Goal: Book appointment/travel/reservation

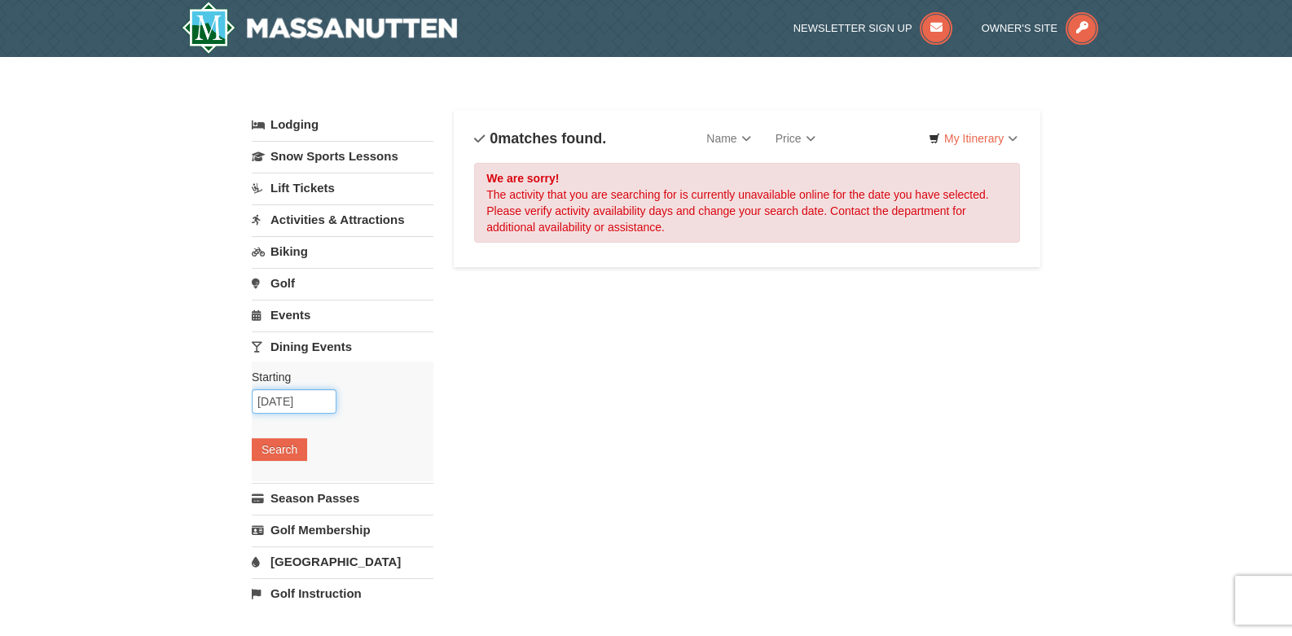
click at [285, 401] on input "09/14/2025" at bounding box center [294, 401] width 85 height 24
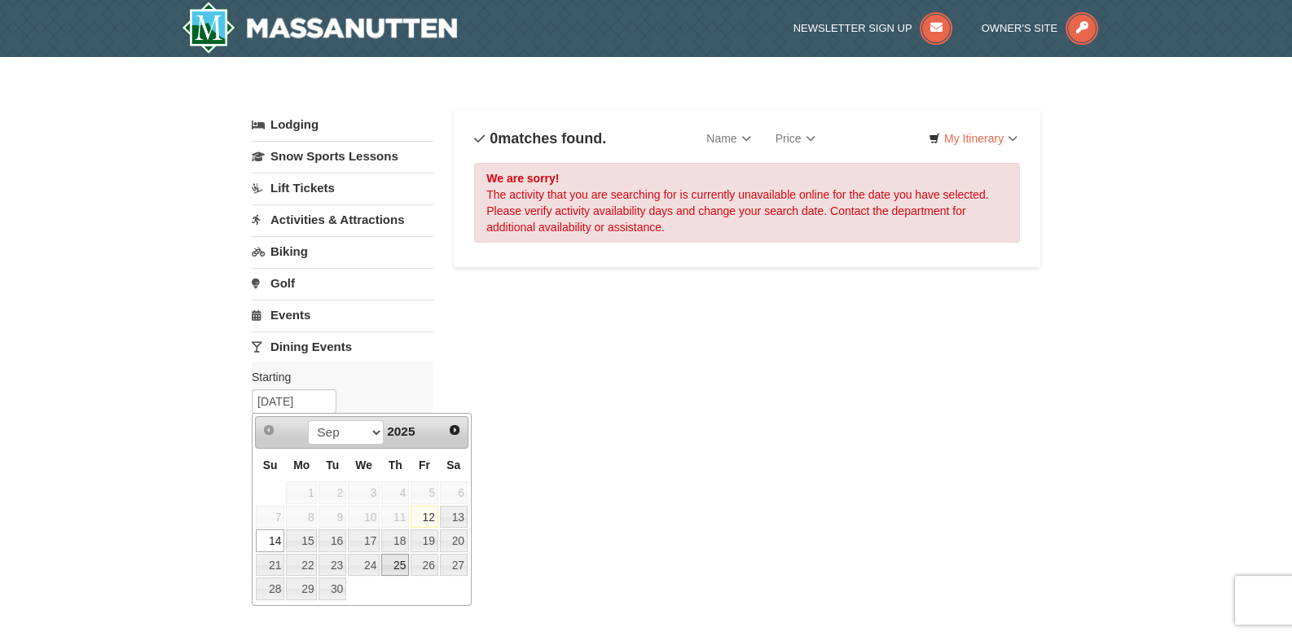
click at [397, 564] on link "25" at bounding box center [395, 565] width 28 height 23
type input "[DATE]"
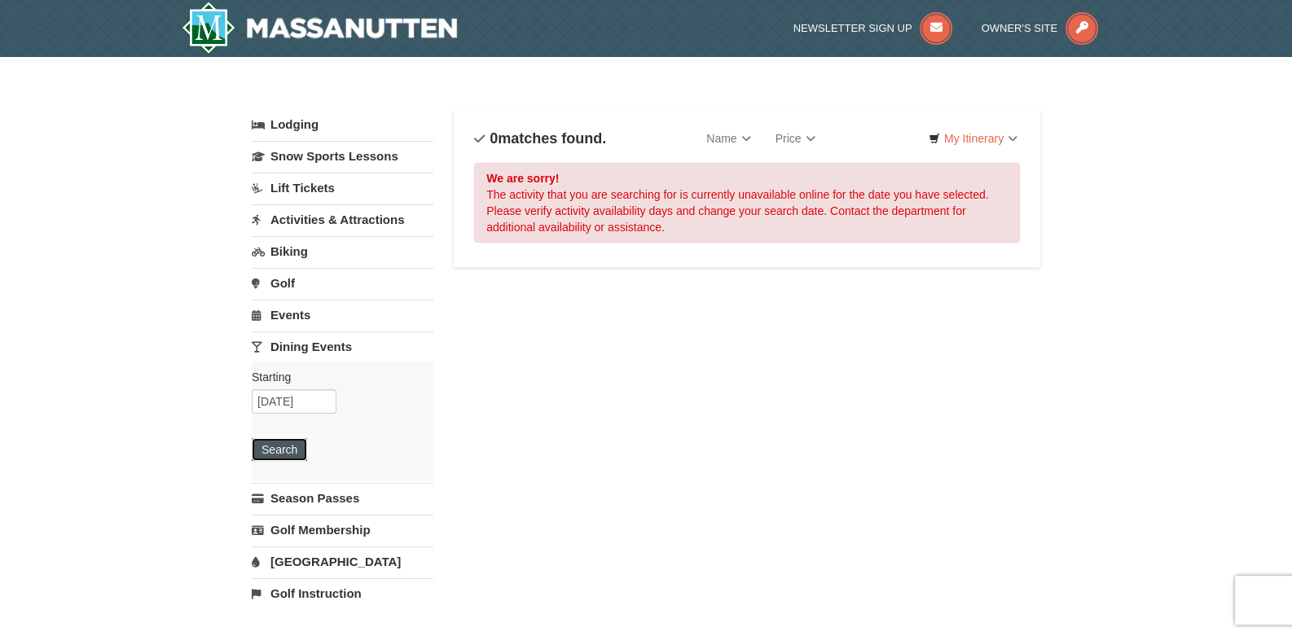
click at [280, 442] on button "Search" at bounding box center [279, 449] width 55 height 23
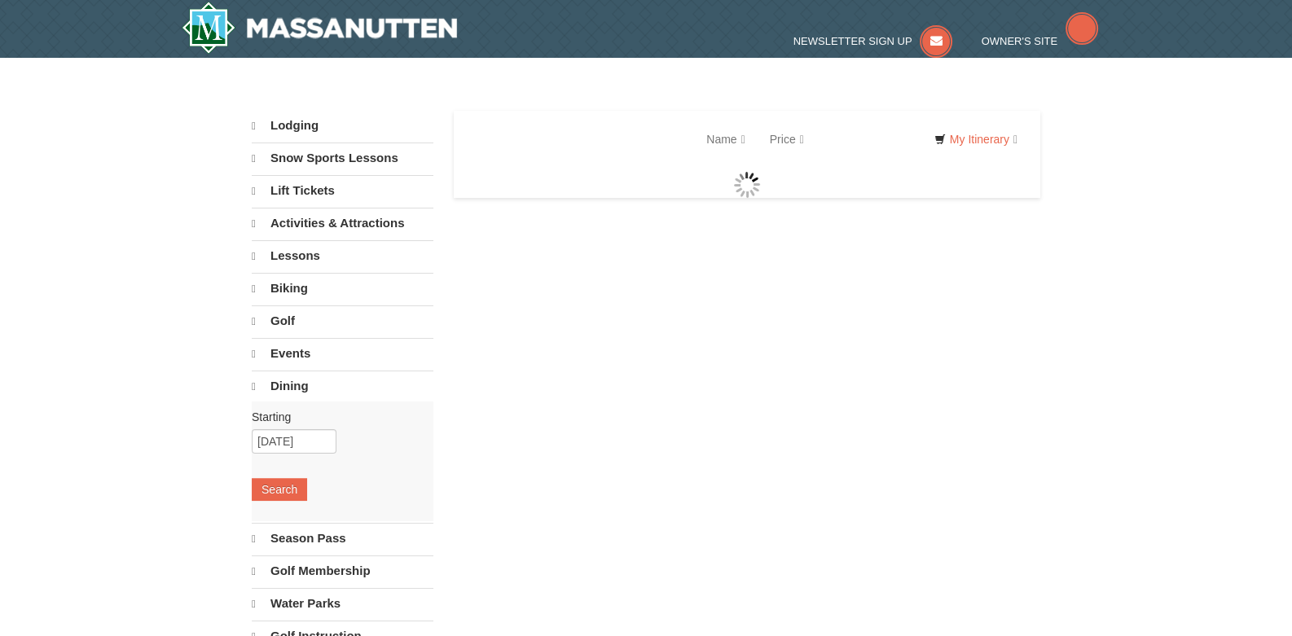
select select "9"
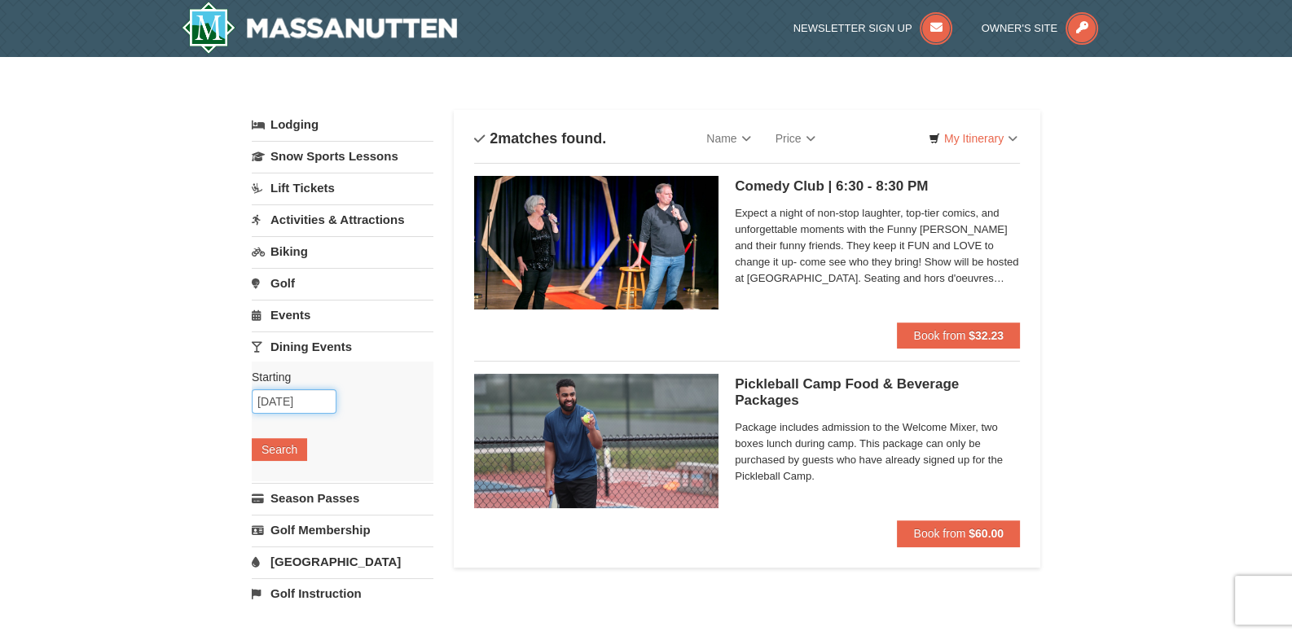
click at [285, 389] on input "[DATE]" at bounding box center [294, 401] width 85 height 24
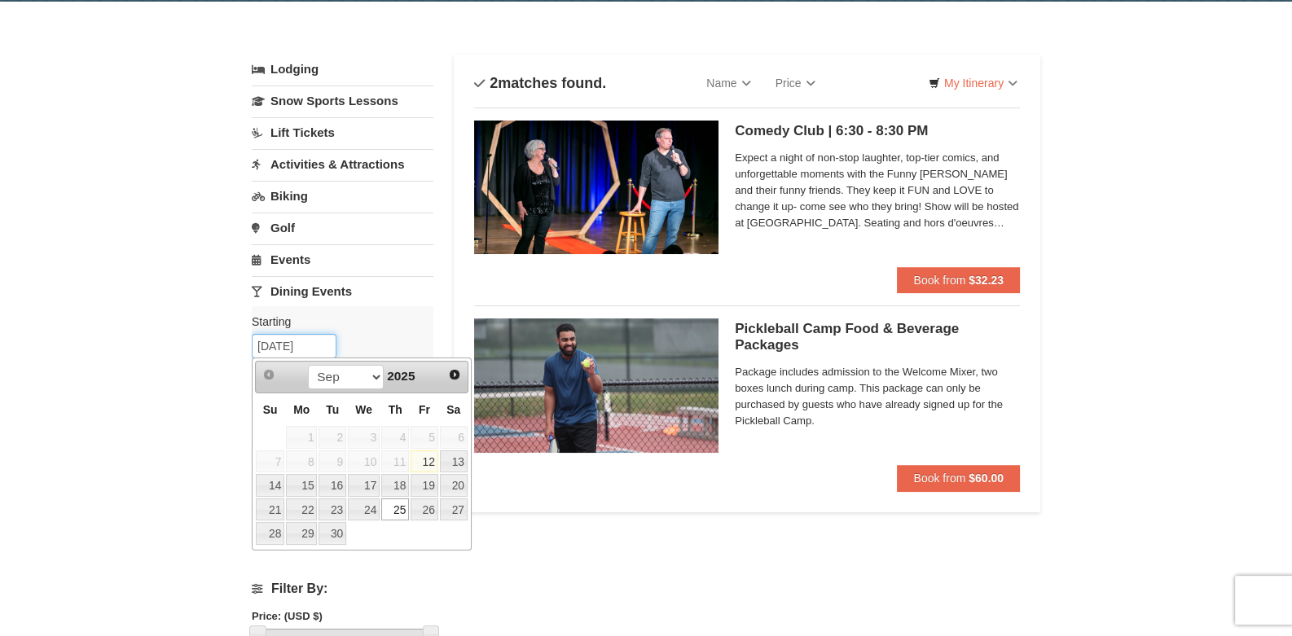
scroll to position [162, 0]
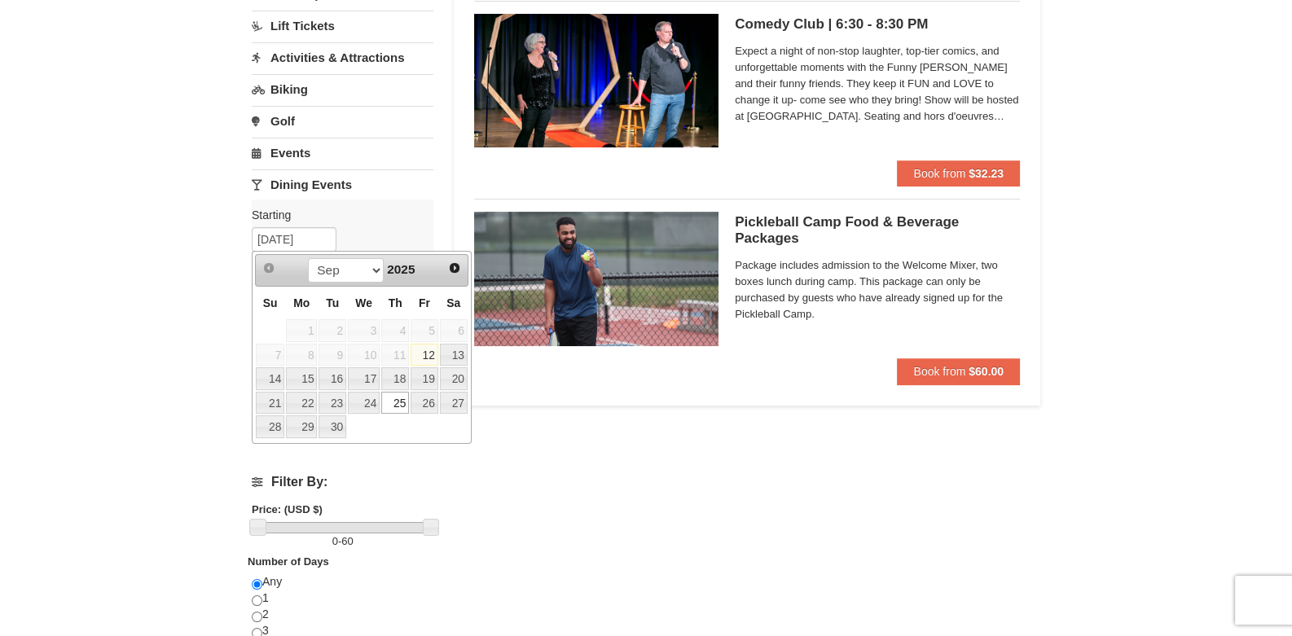
click at [163, 340] on div "× Categories List Filter My Itinerary Questions? 1-540-289-9441 Lodging Arrival…" at bounding box center [646, 366] width 1292 height 943
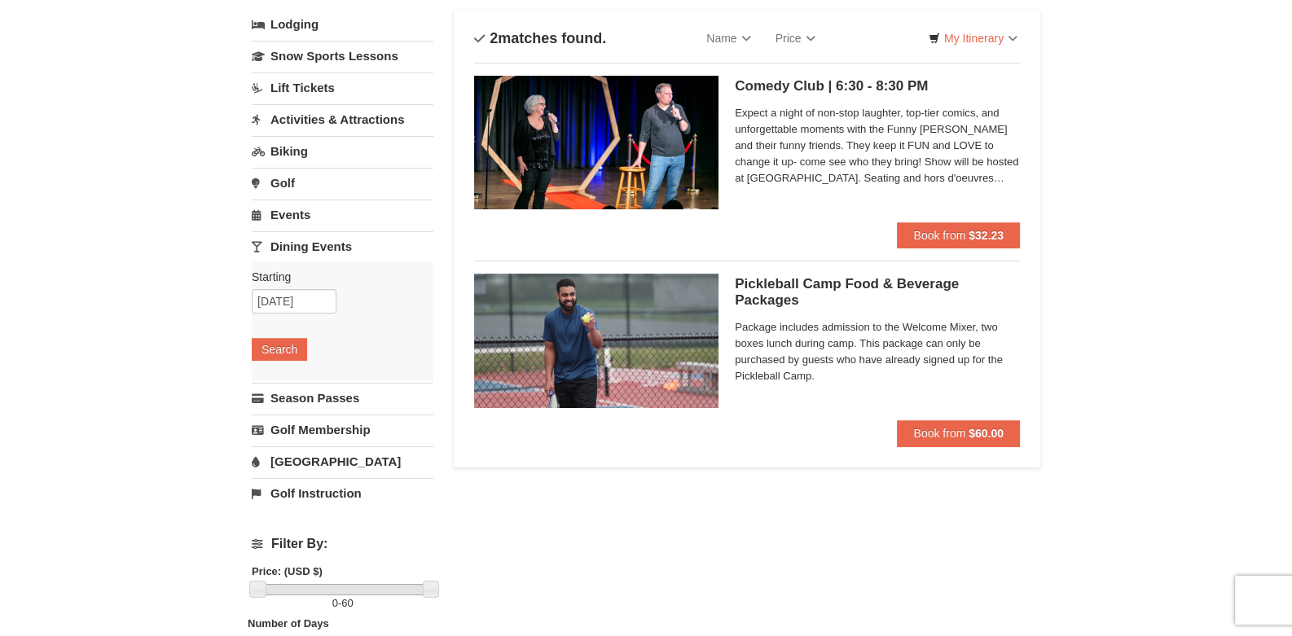
scroll to position [0, 0]
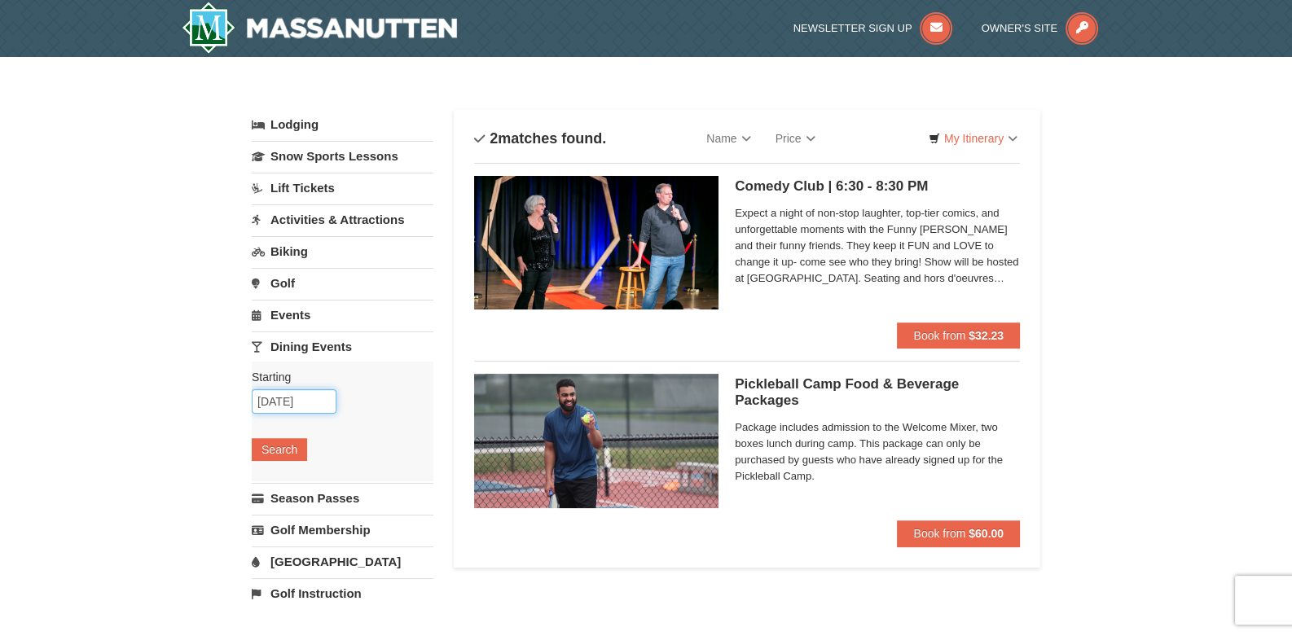
click at [293, 401] on input "[DATE]" at bounding box center [294, 401] width 85 height 24
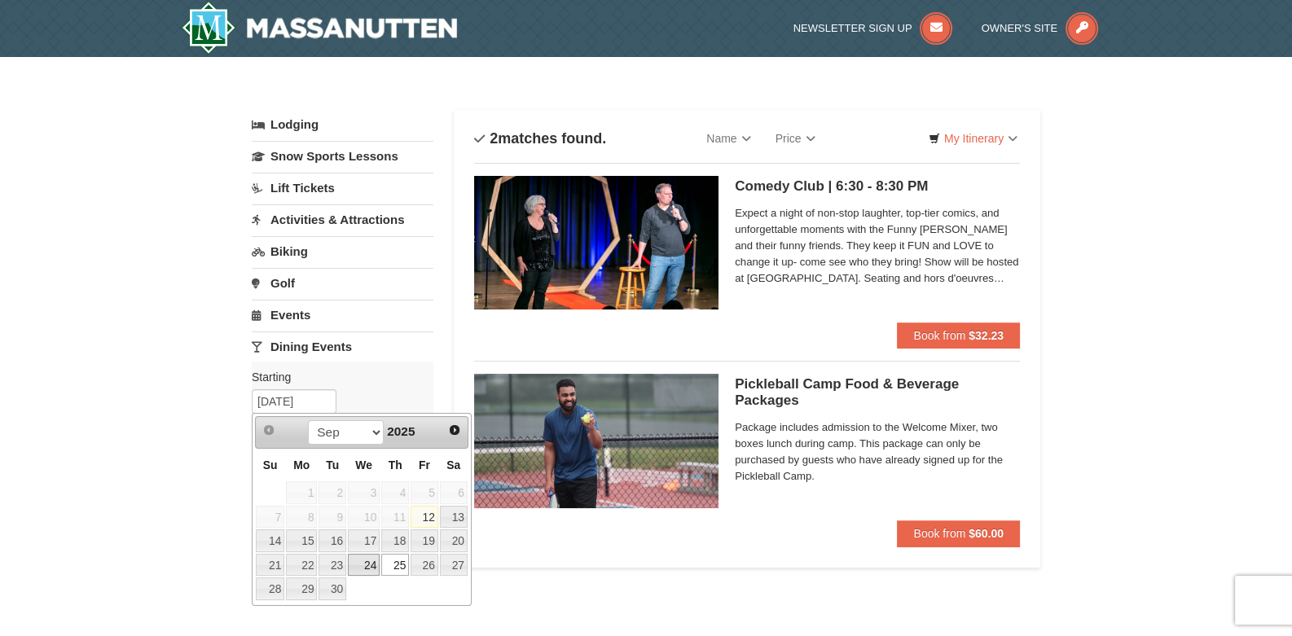
click at [366, 560] on link "24" at bounding box center [364, 565] width 32 height 23
type input "09/24/2025"
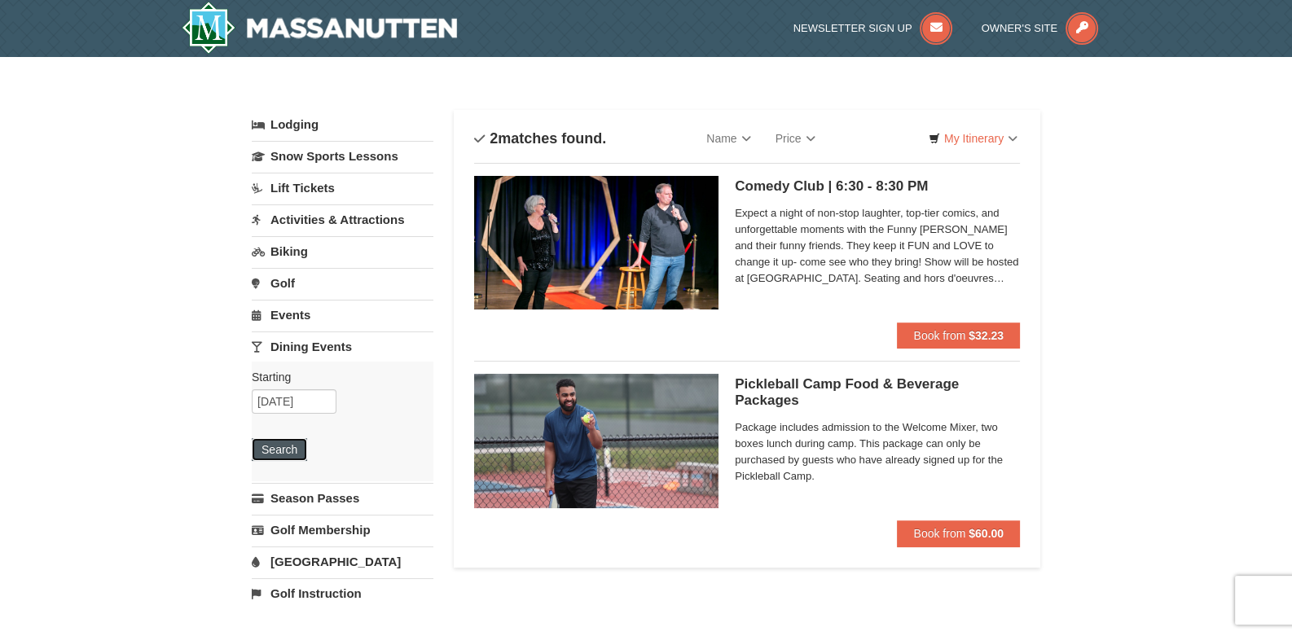
click at [280, 447] on button "Search" at bounding box center [279, 449] width 55 height 23
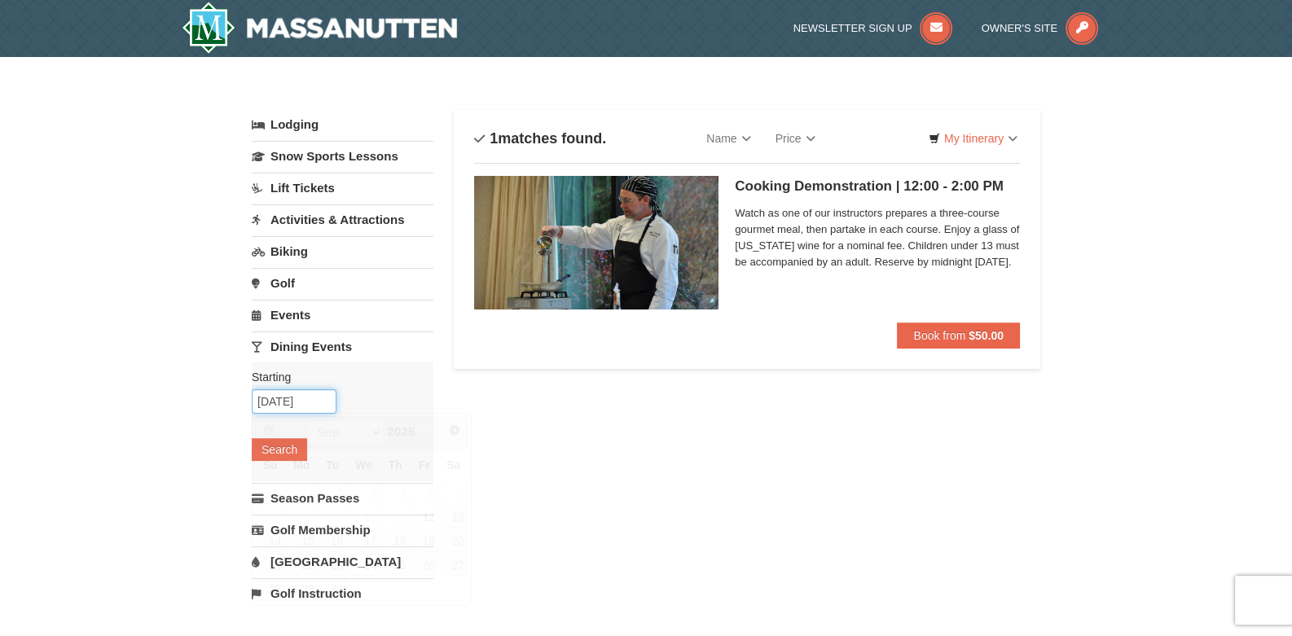
click at [268, 400] on input "09/24/2025" at bounding box center [294, 401] width 85 height 24
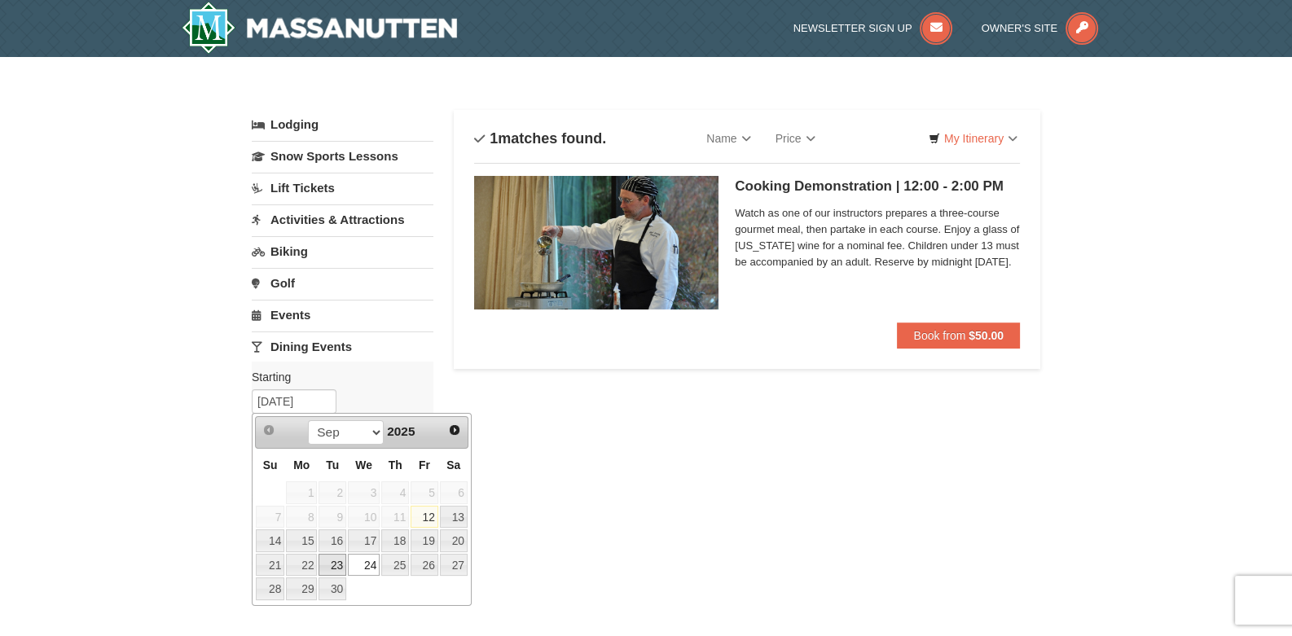
click at [336, 561] on link "23" at bounding box center [332, 565] width 28 height 23
type input "[DATE]"
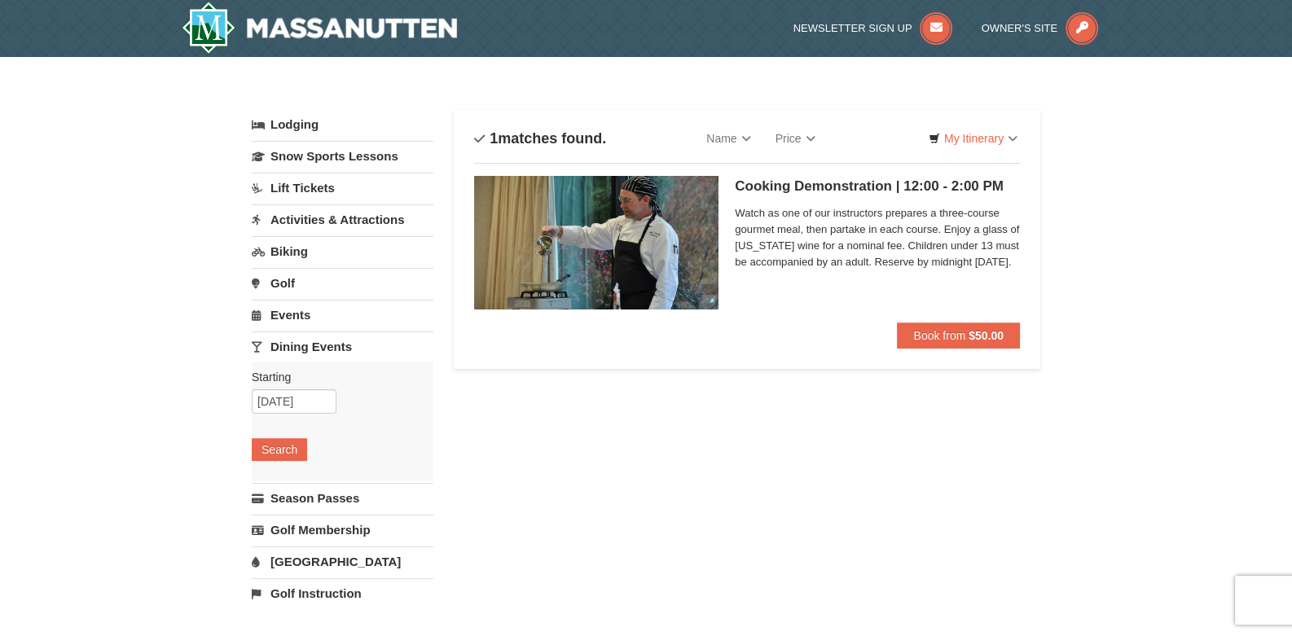
click at [283, 431] on div "Starting Please format dates MM/DD/YYYY Please format dates MM/DD/YYYY 09/23/20…" at bounding box center [343, 422] width 182 height 120
click at [281, 445] on button "Search" at bounding box center [279, 449] width 55 height 23
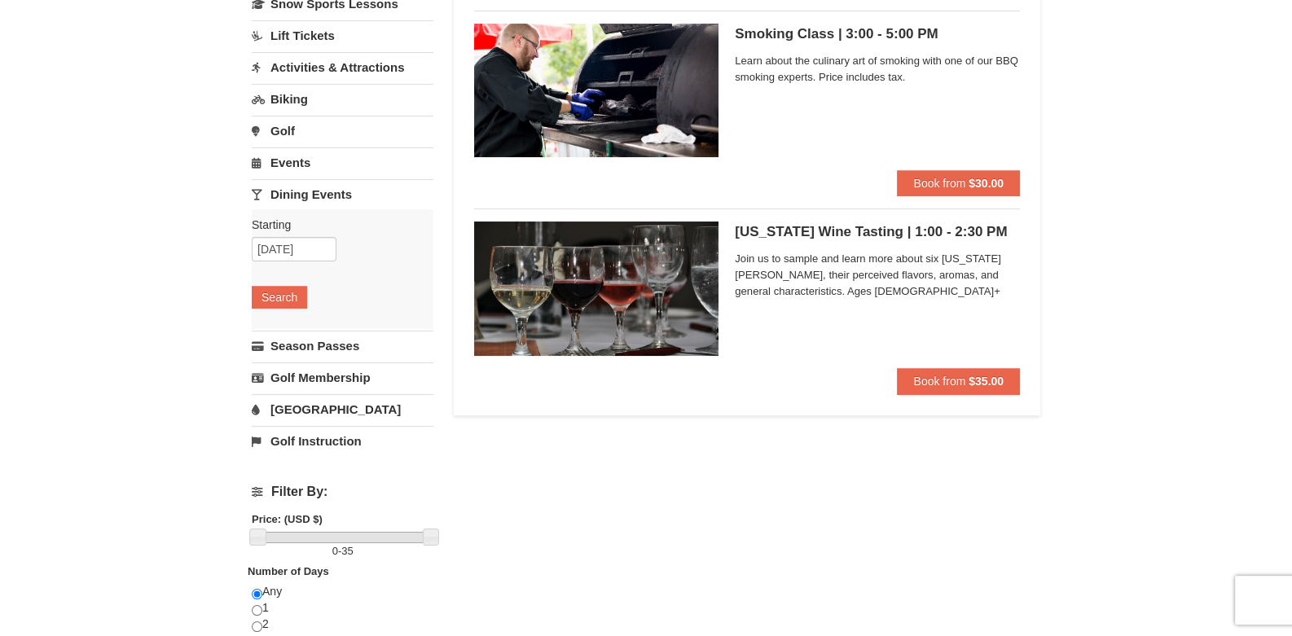
scroll to position [162, 0]
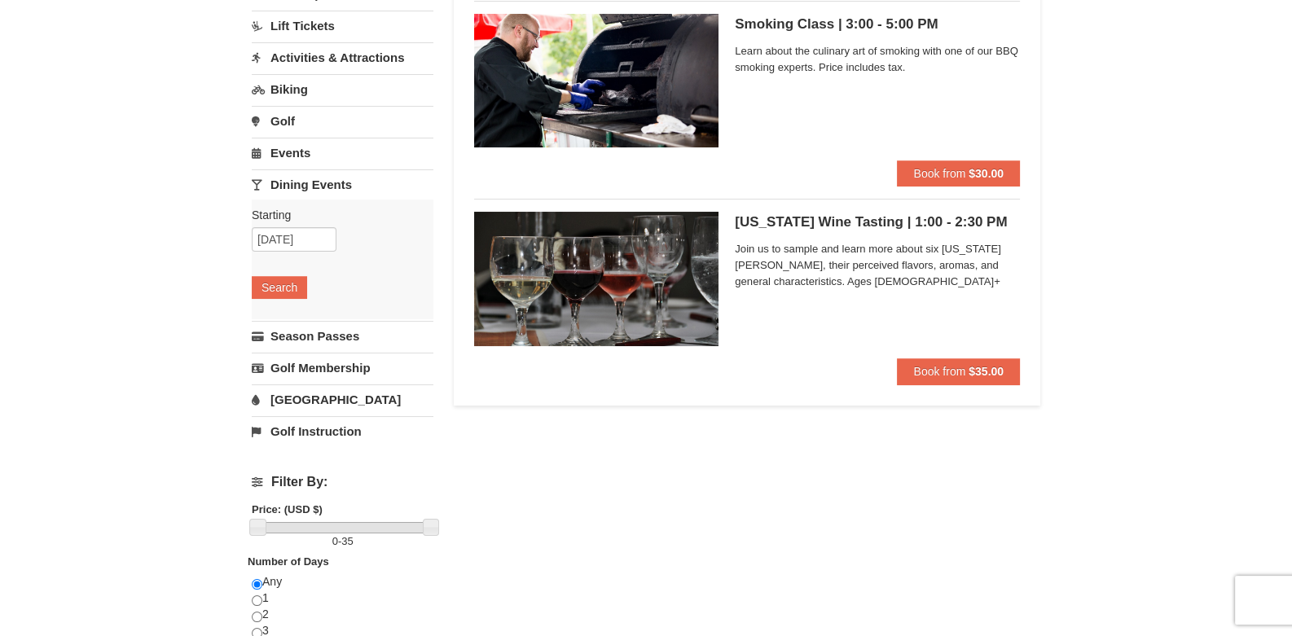
click at [633, 272] on img at bounding box center [596, 279] width 244 height 134
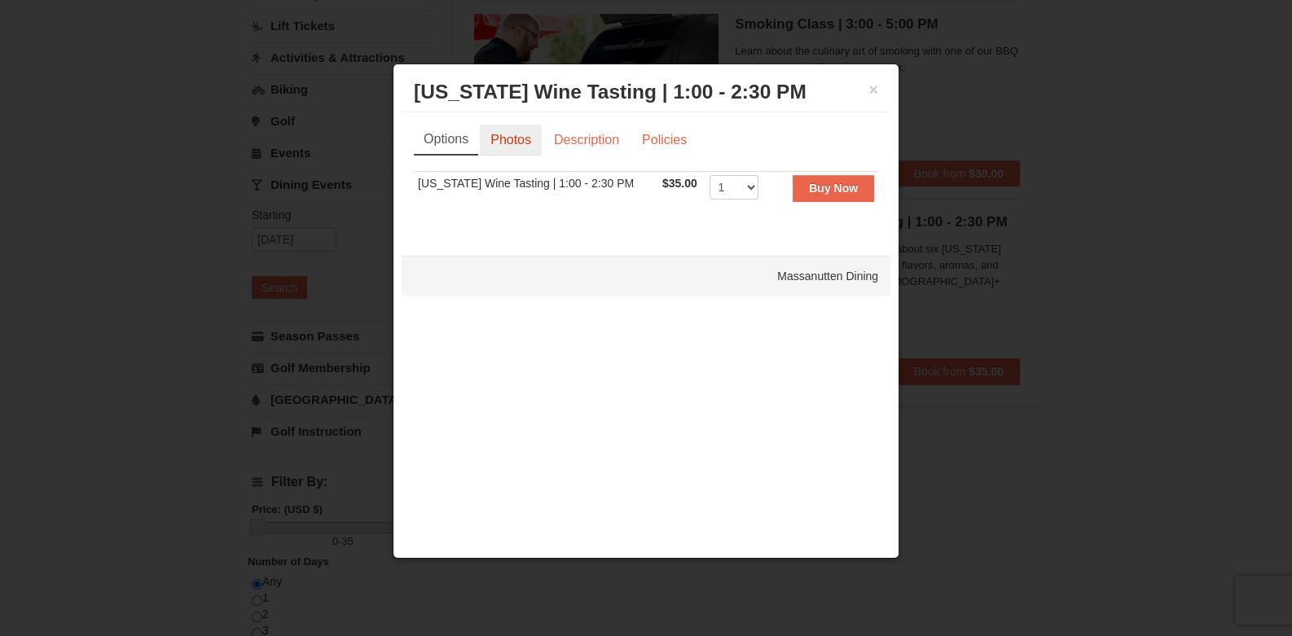
click at [502, 139] on link "Photos" at bounding box center [511, 140] width 62 height 31
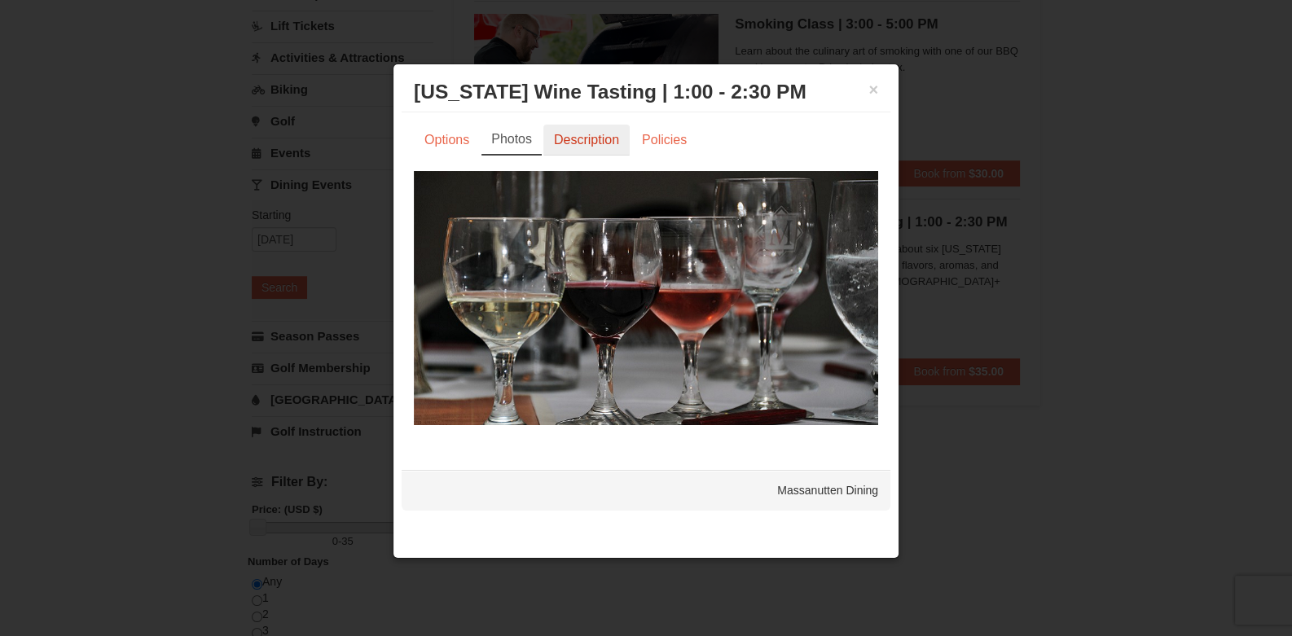
click at [574, 139] on link "Description" at bounding box center [586, 140] width 86 height 31
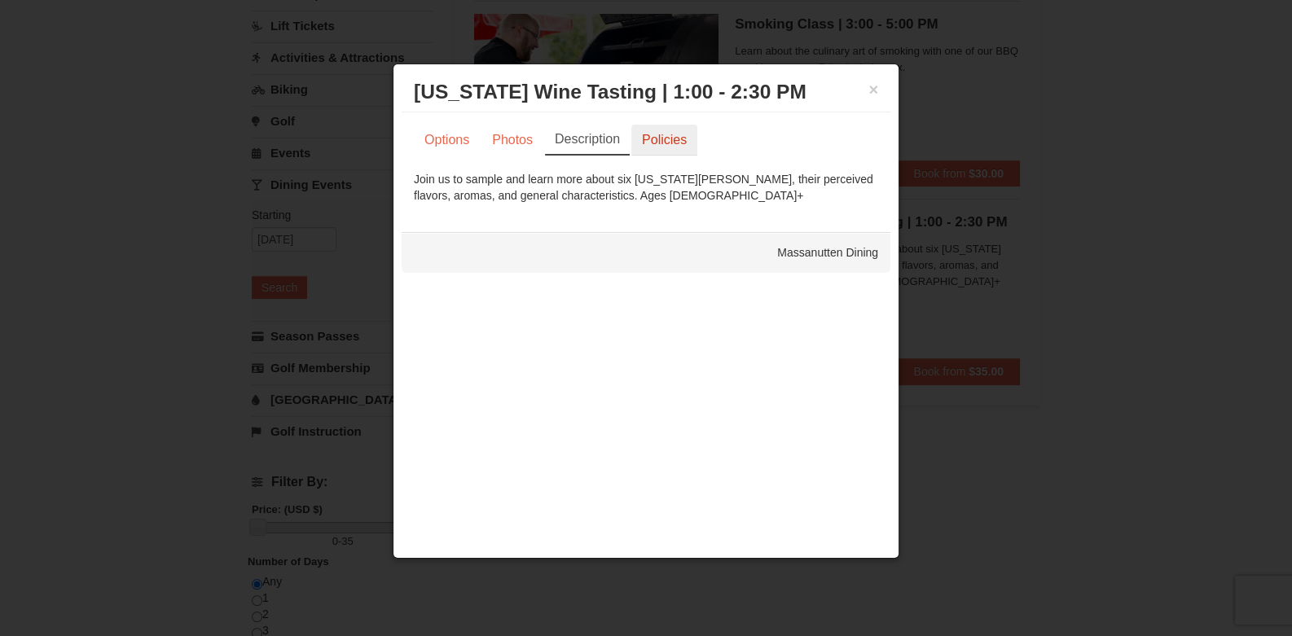
click at [657, 126] on link "Policies" at bounding box center [664, 140] width 66 height 31
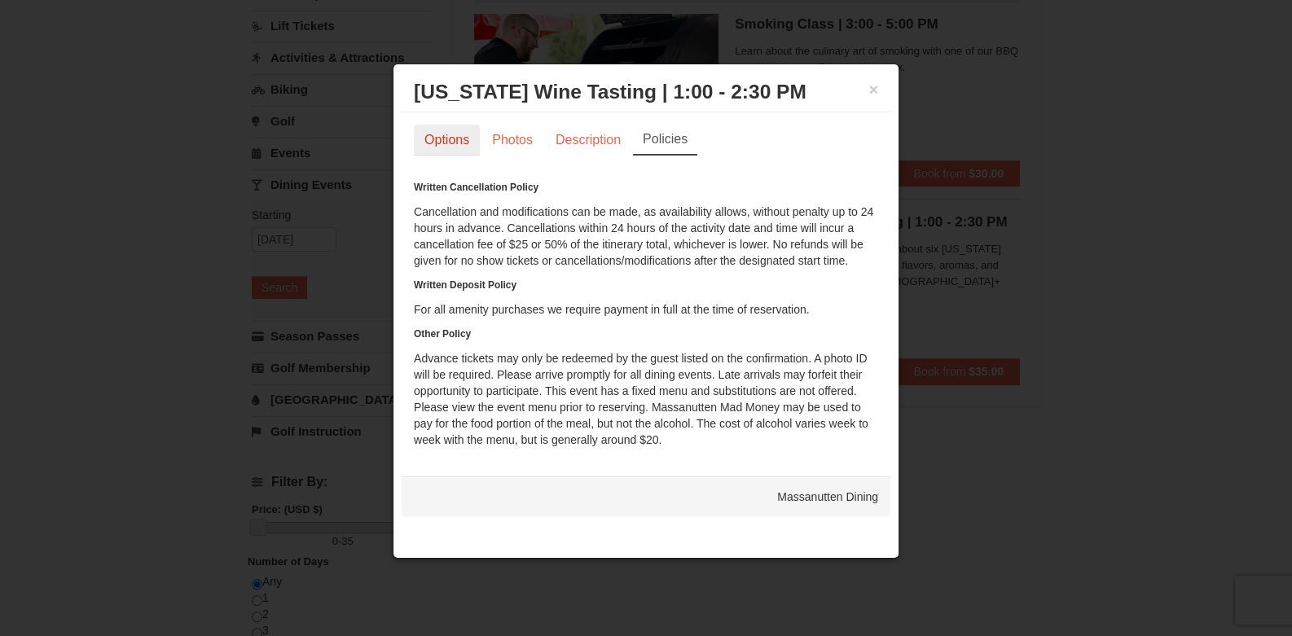
click at [450, 141] on link "Options" at bounding box center [447, 140] width 66 height 31
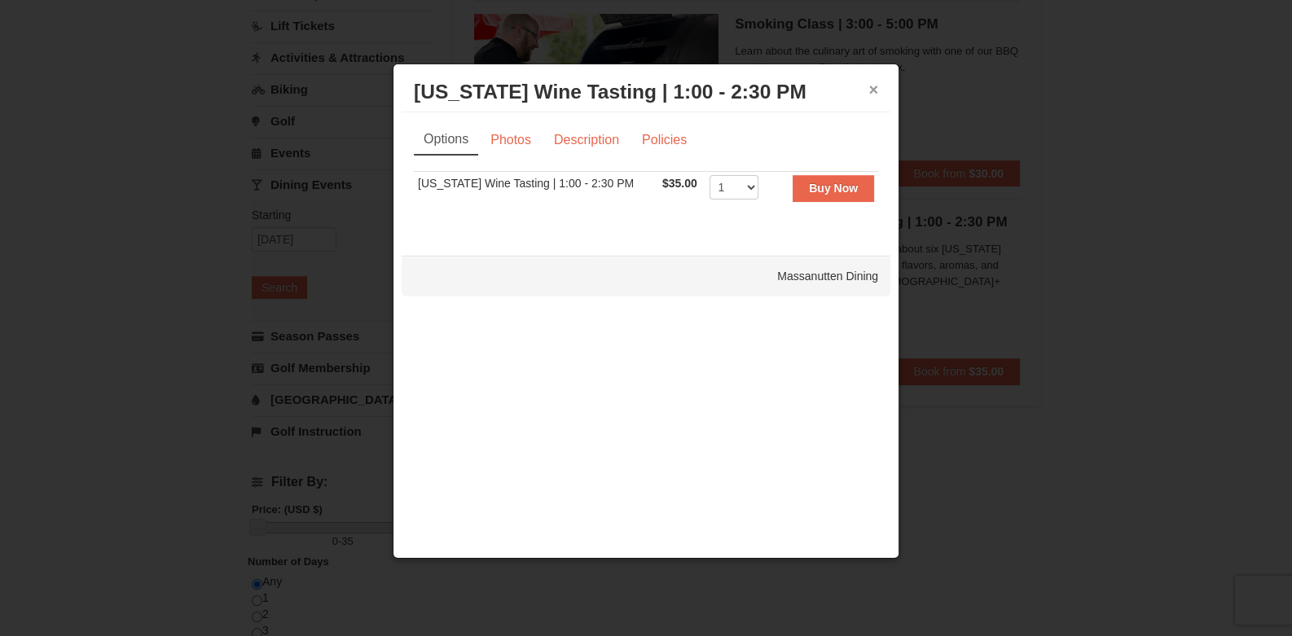
click at [873, 86] on button "×" at bounding box center [873, 89] width 10 height 16
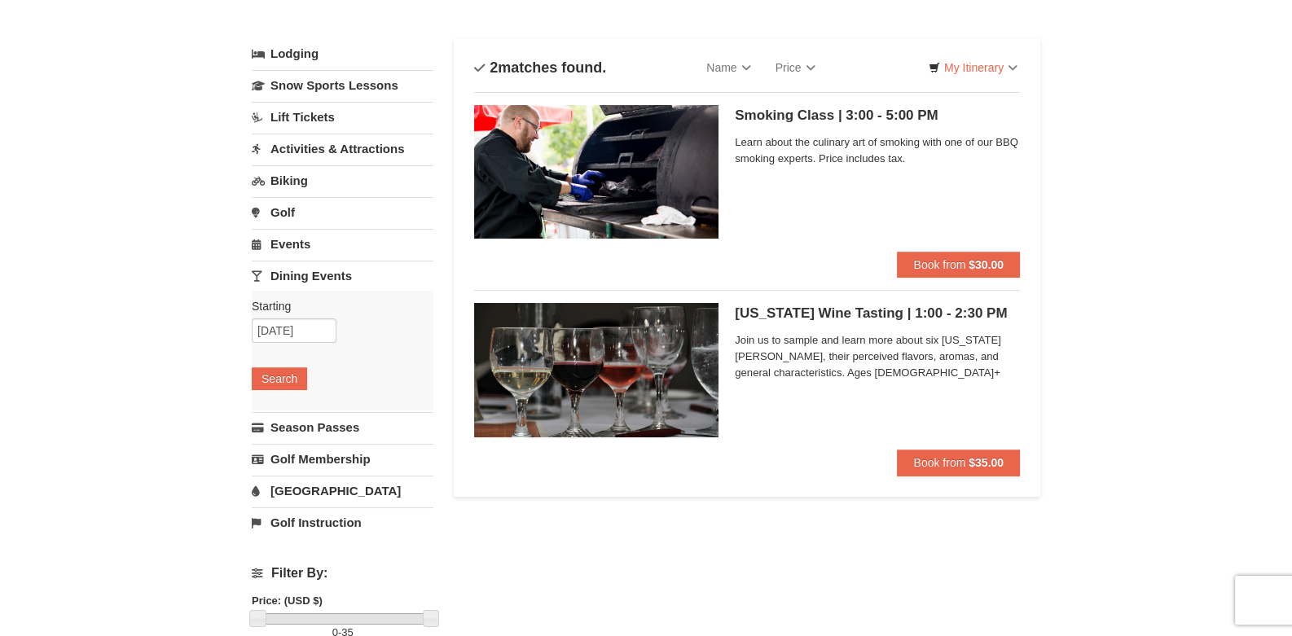
scroll to position [0, 0]
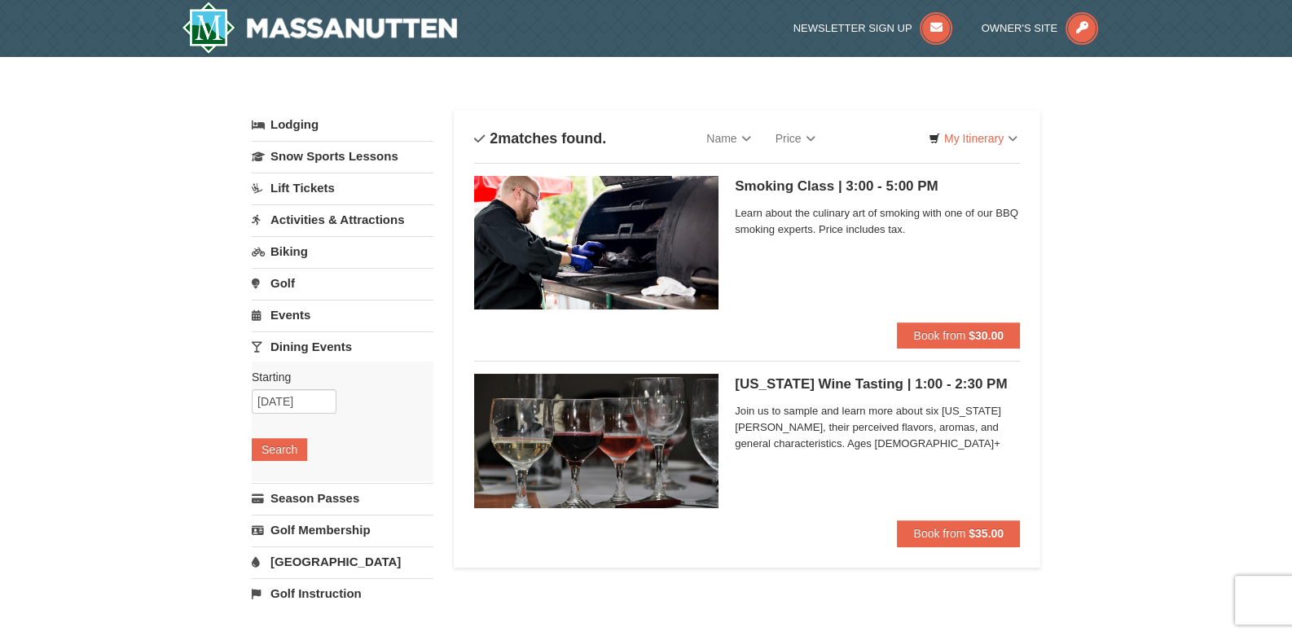
click at [279, 316] on link "Events" at bounding box center [343, 315] width 182 height 30
click at [287, 249] on link "Biking" at bounding box center [343, 251] width 182 height 30
click at [273, 353] on button "Search" at bounding box center [279, 354] width 55 height 23
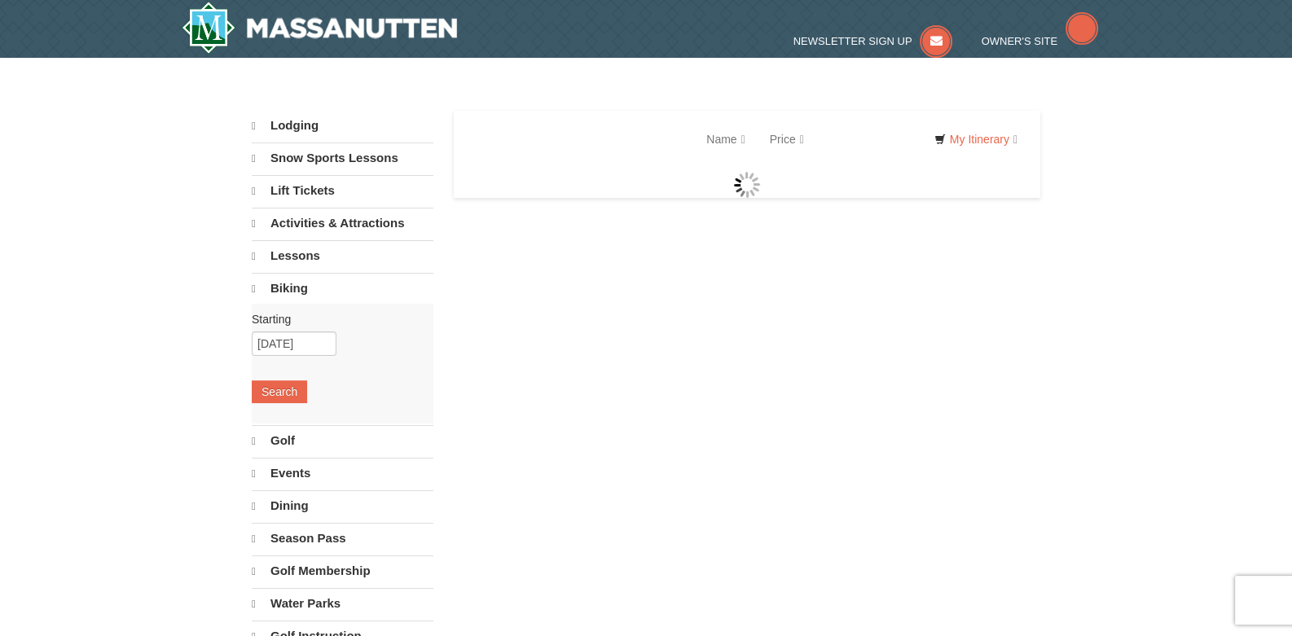
select select "9"
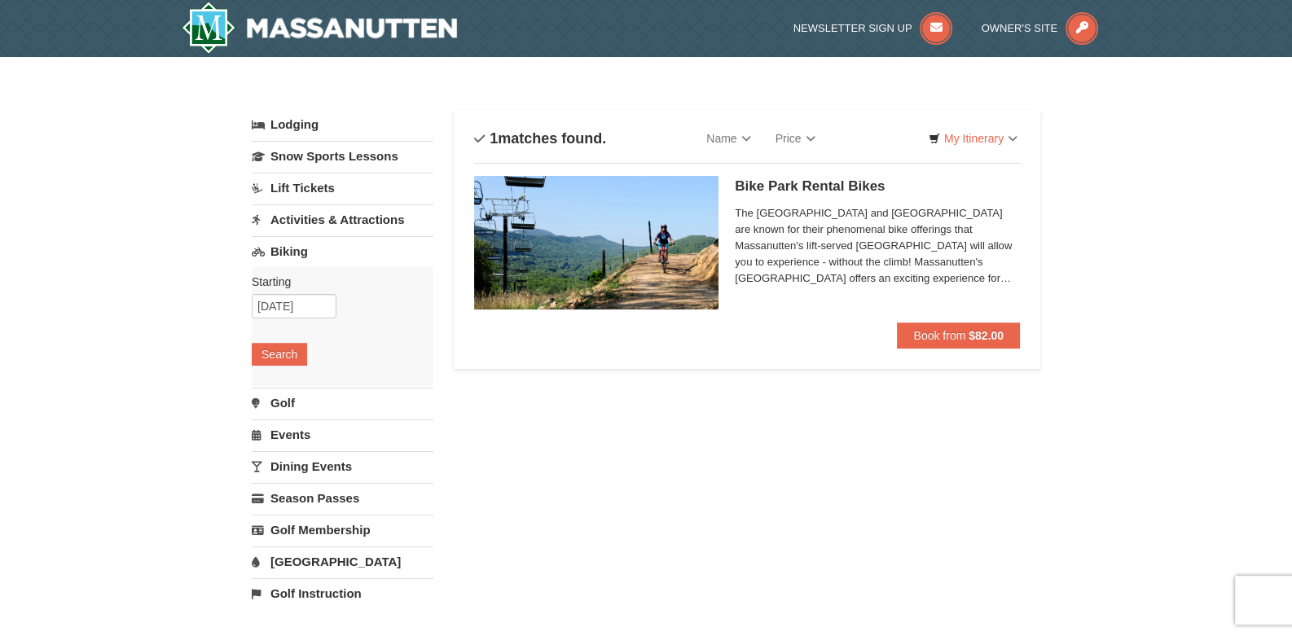
click at [309, 222] on link "Activities & Attractions" at bounding box center [343, 219] width 182 height 30
click at [285, 326] on button "Search" at bounding box center [279, 322] width 55 height 23
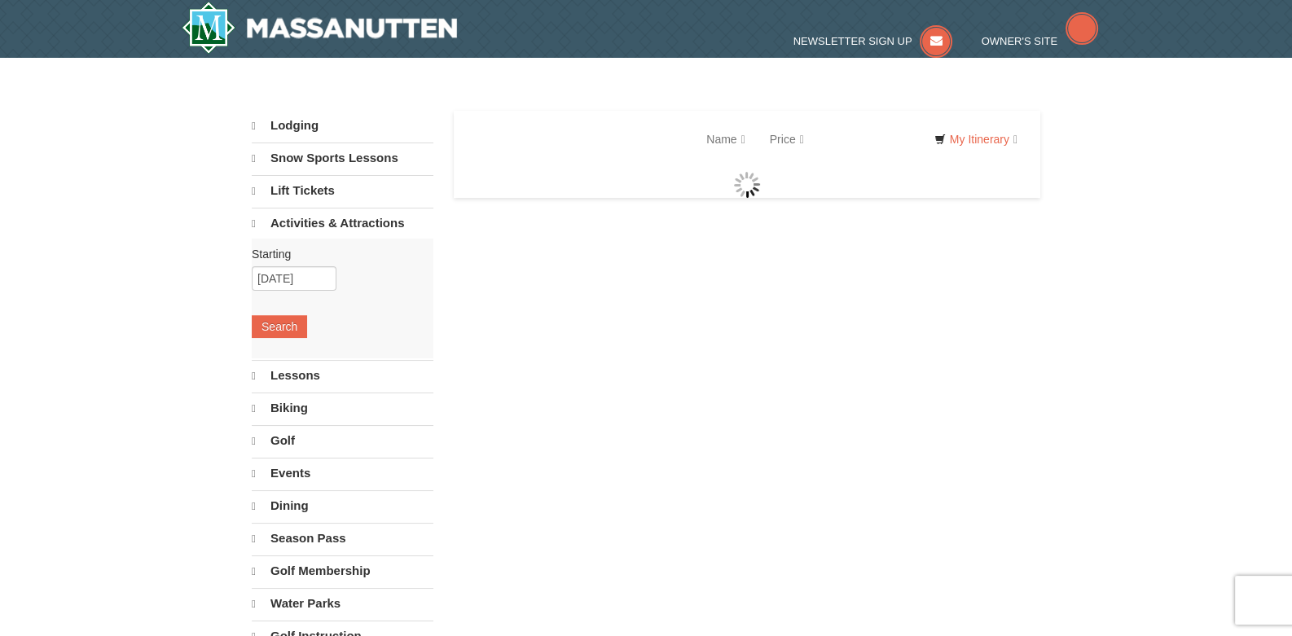
select select "9"
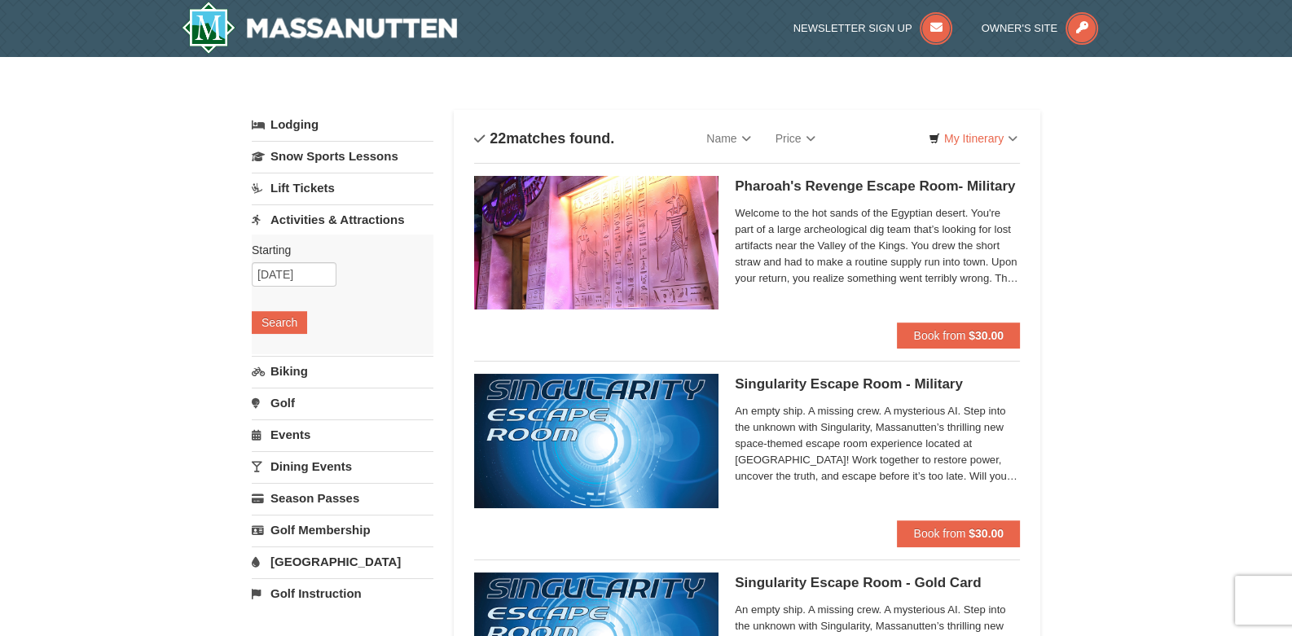
click at [321, 186] on link "Lift Tickets" at bounding box center [343, 188] width 182 height 30
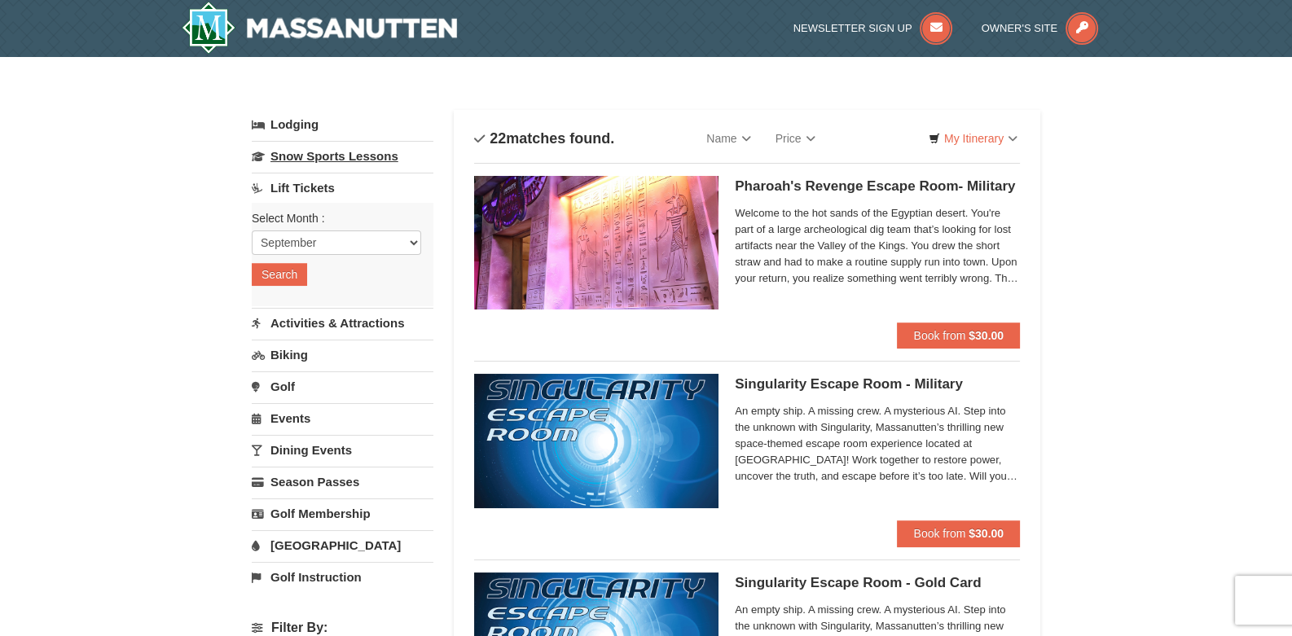
click at [330, 153] on link "Snow Sports Lessons" at bounding box center [343, 156] width 182 height 30
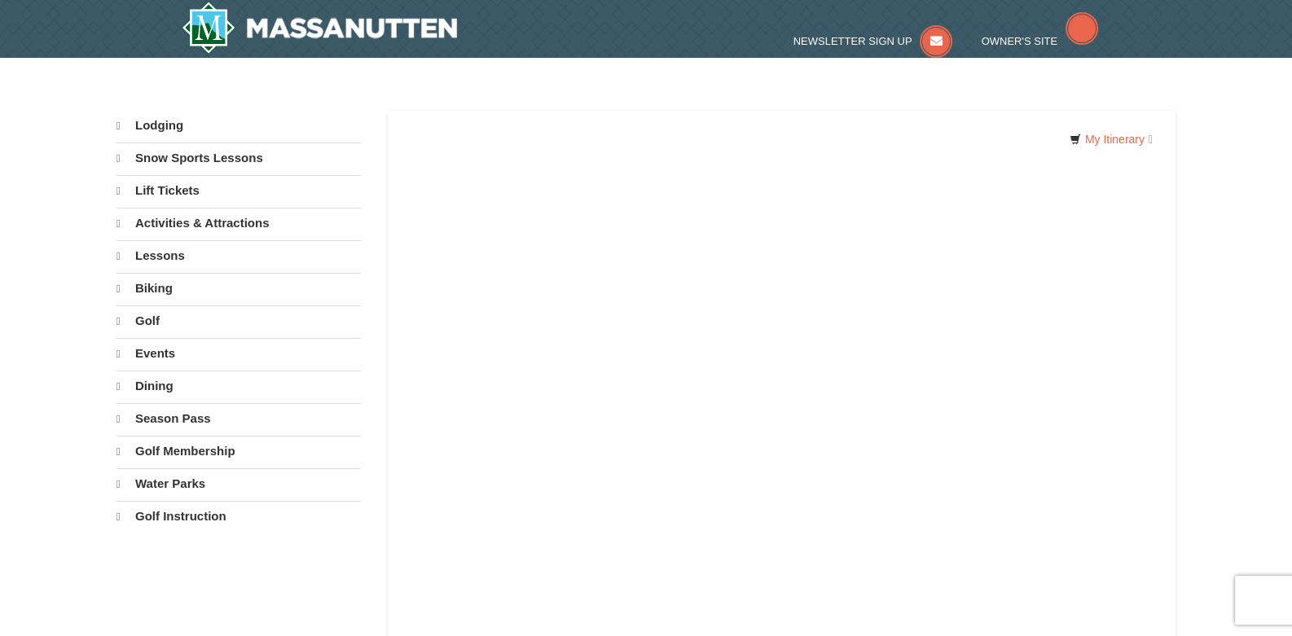
select select "9"
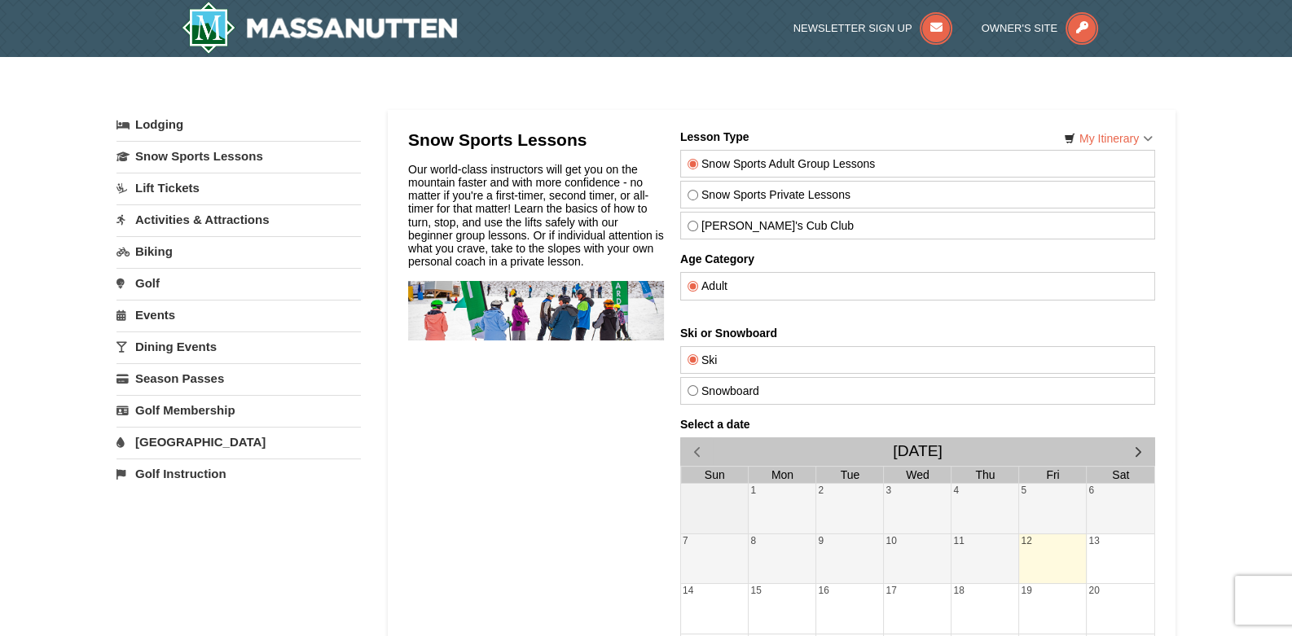
click at [186, 218] on link "Activities & Attractions" at bounding box center [238, 219] width 244 height 30
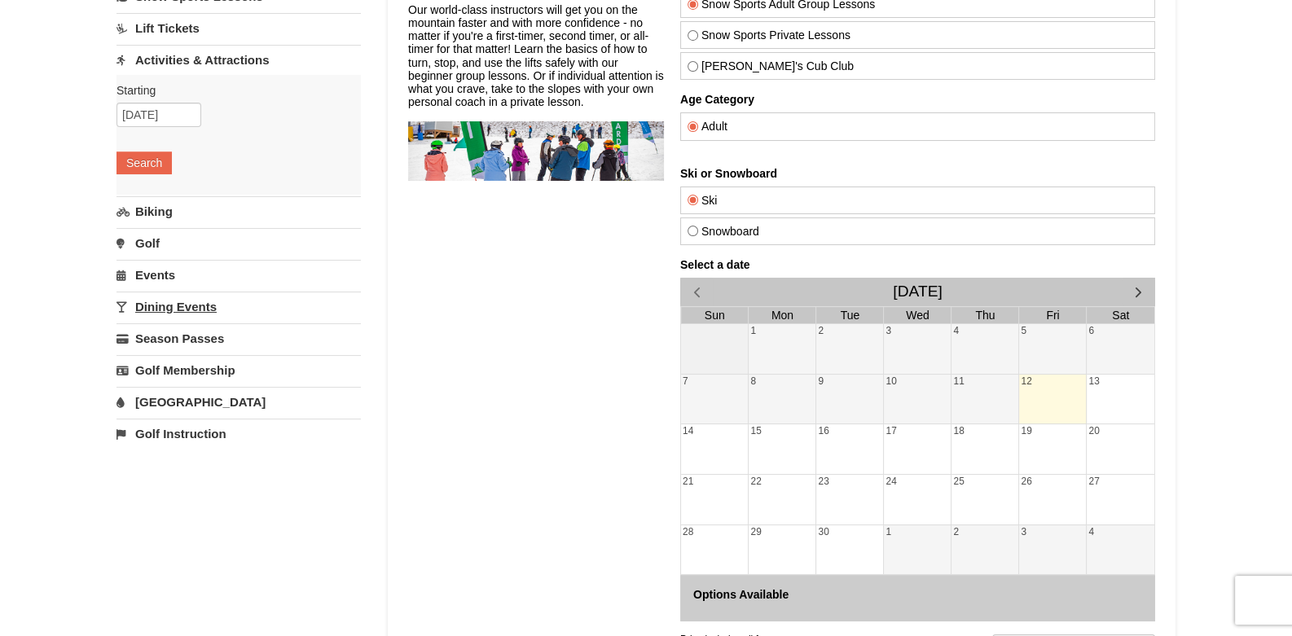
scroll to position [162, 0]
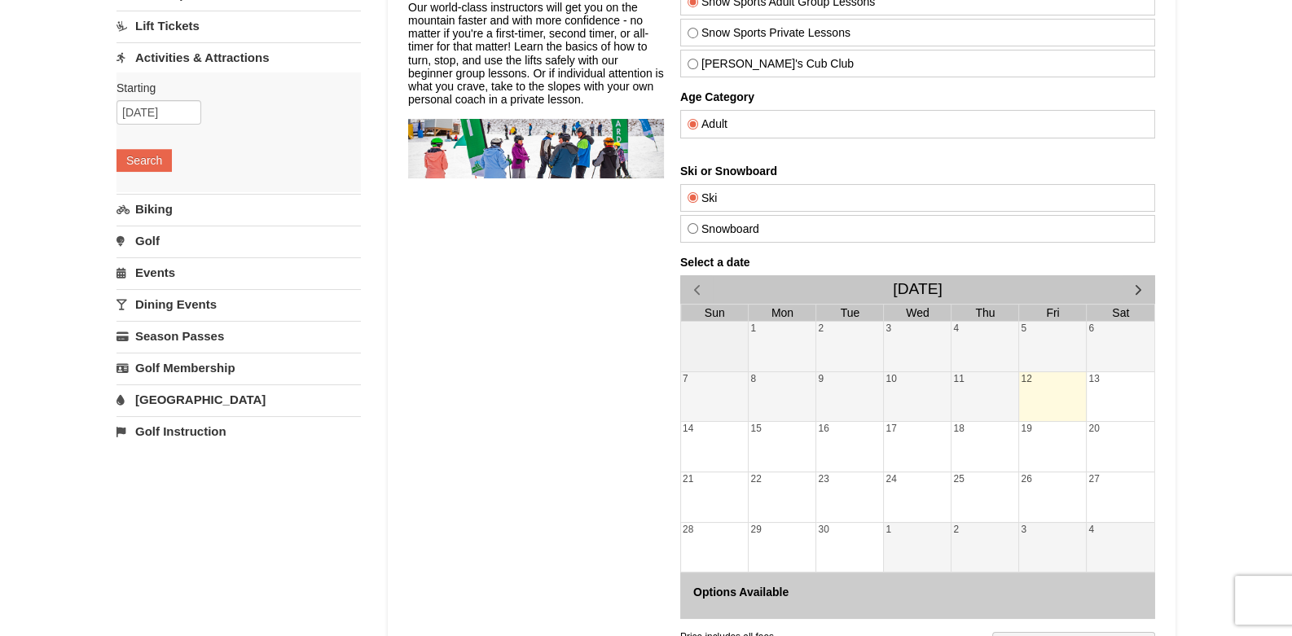
click at [171, 391] on link "[GEOGRAPHIC_DATA]" at bounding box center [238, 399] width 244 height 30
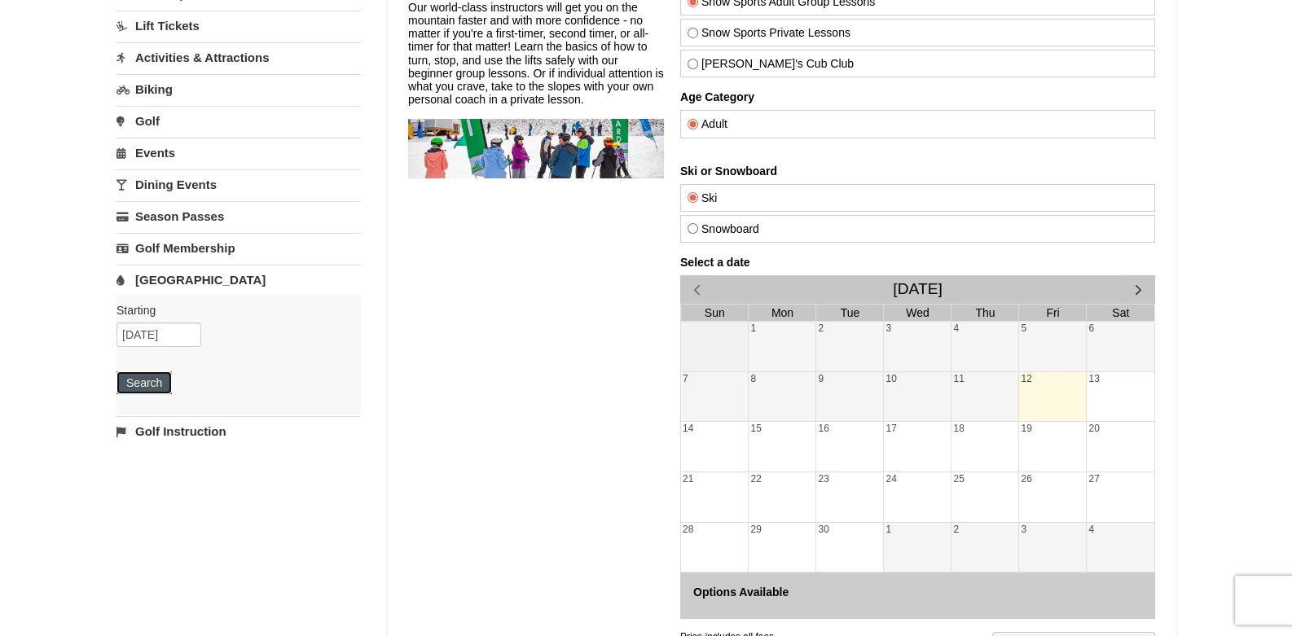
click at [136, 371] on button "Search" at bounding box center [143, 382] width 55 height 23
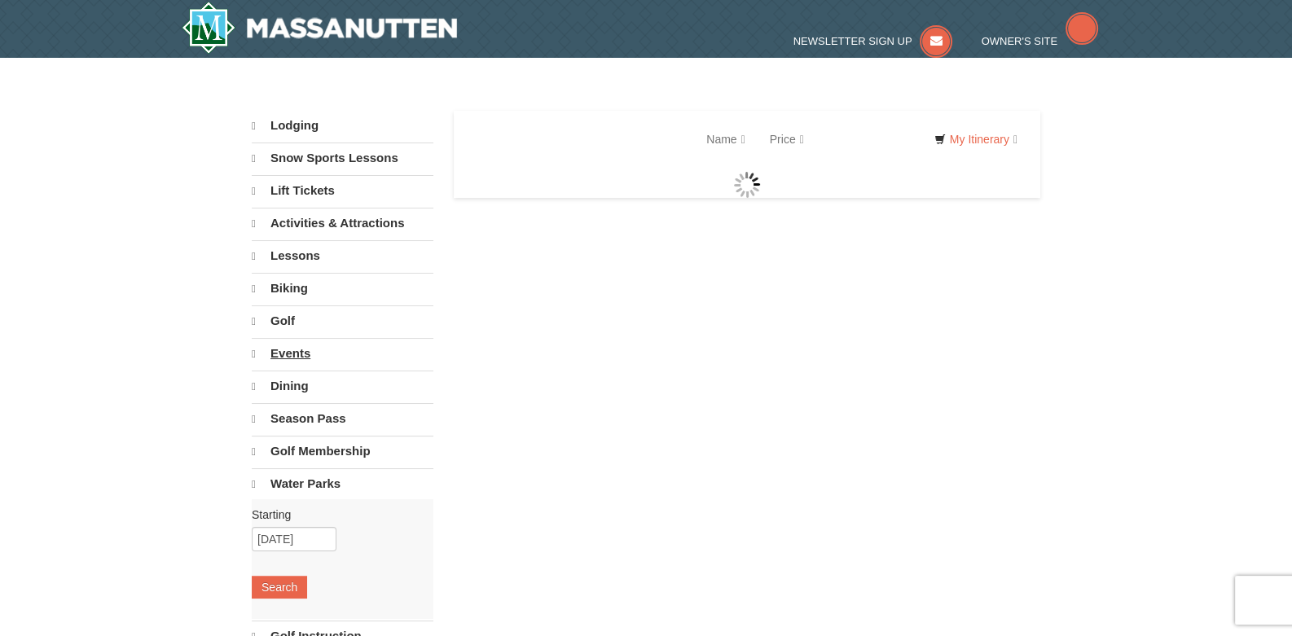
select select "9"
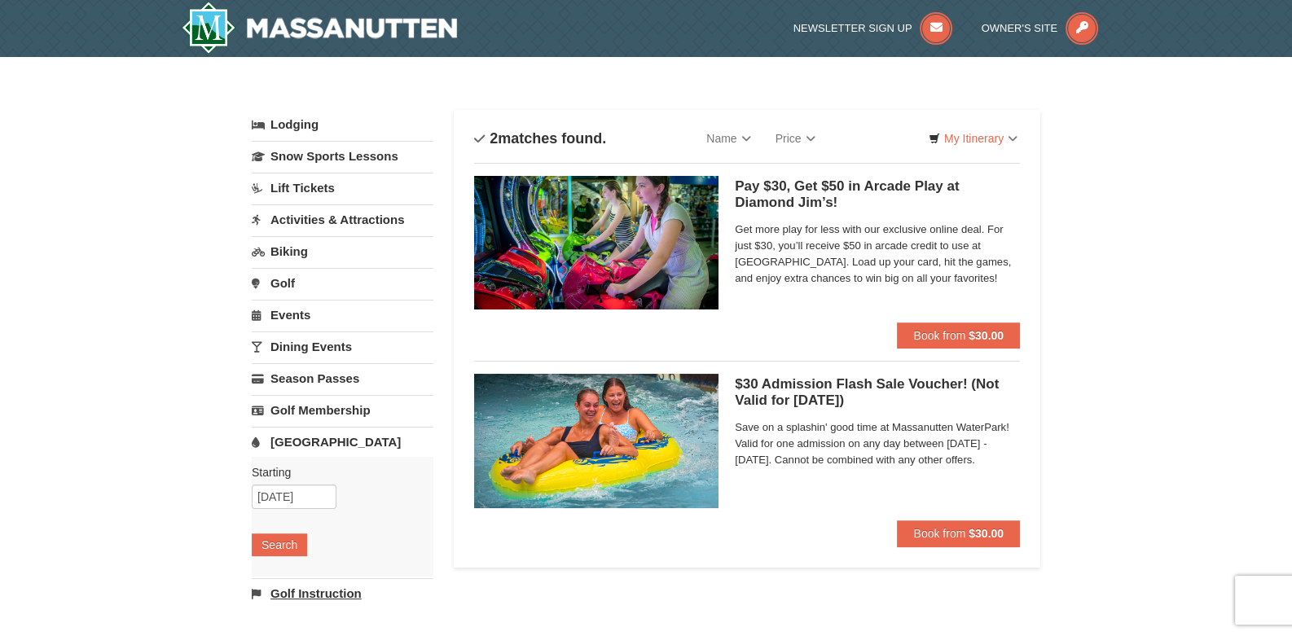
scroll to position [162, 0]
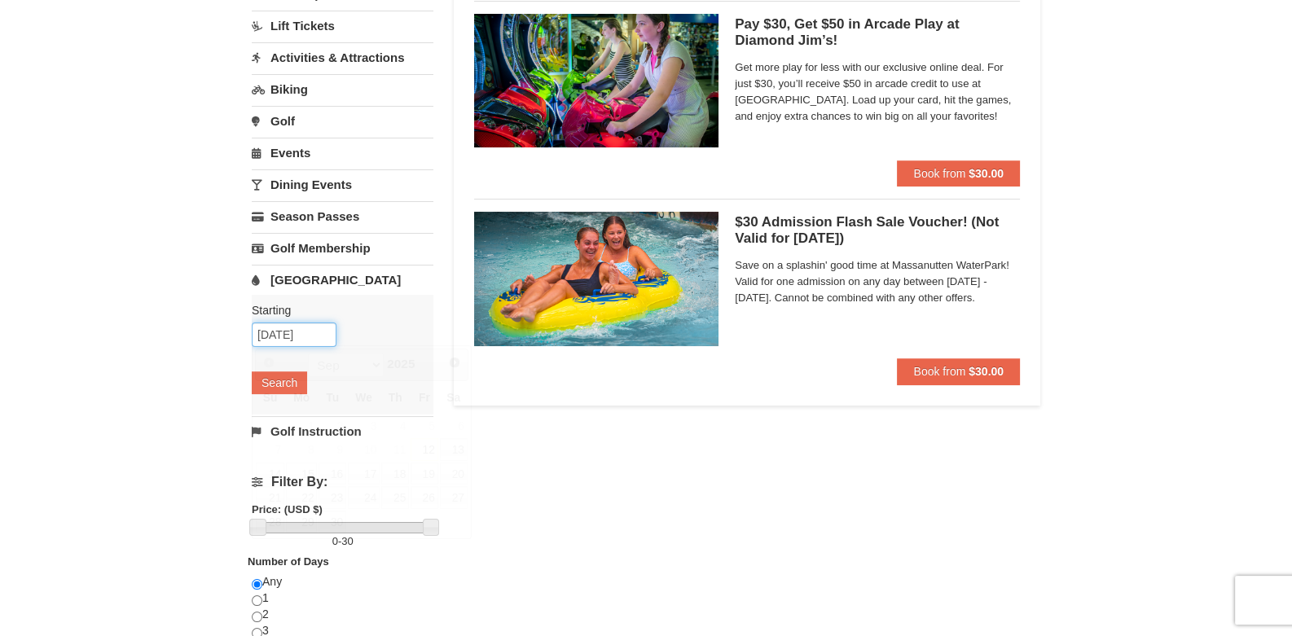
click at [287, 327] on input "[DATE]" at bounding box center [294, 334] width 85 height 24
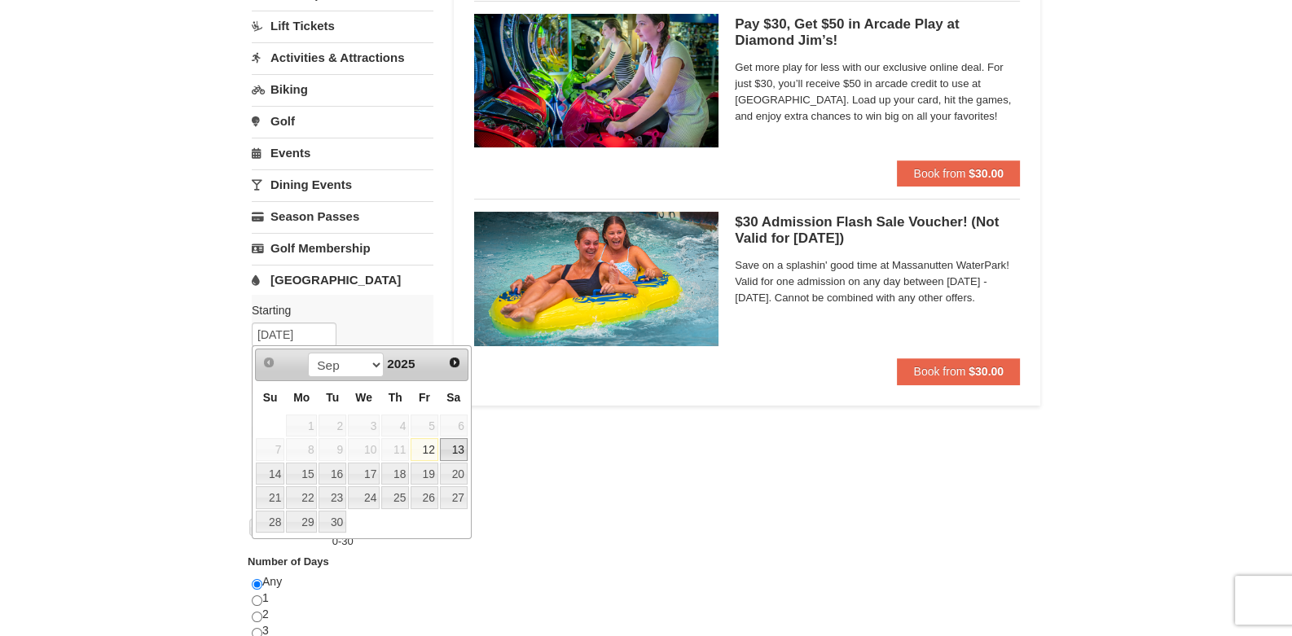
click at [458, 445] on link "13" at bounding box center [454, 449] width 28 height 23
type input "09/13/2025"
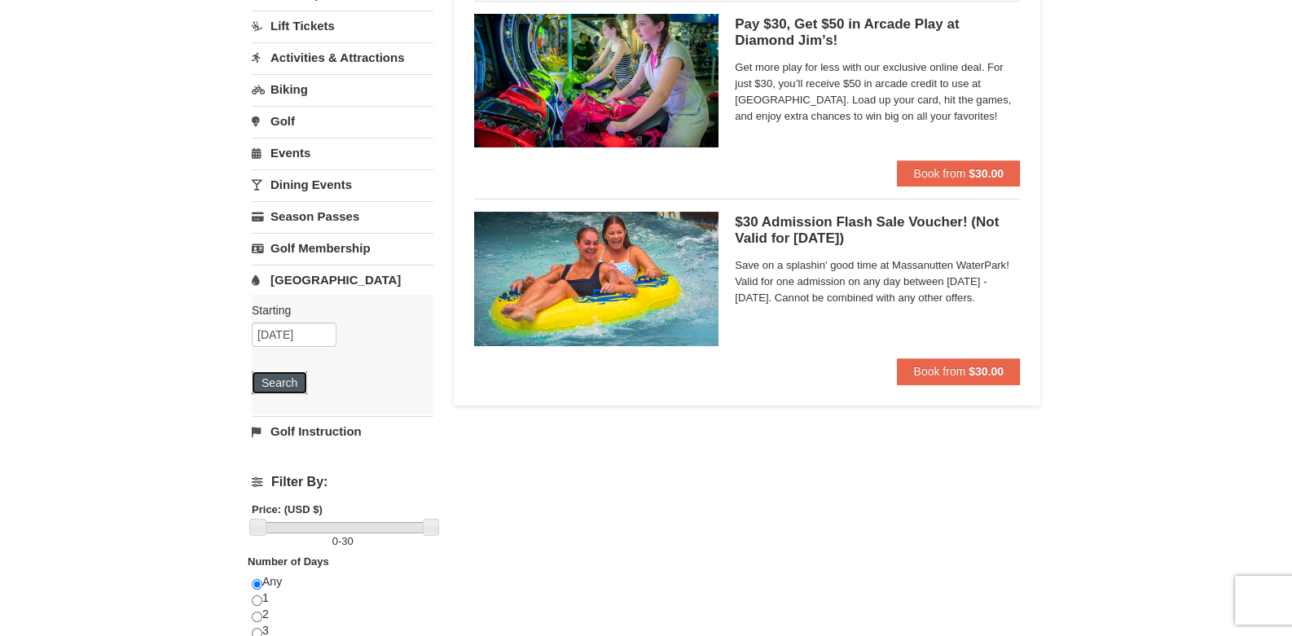
click at [292, 372] on button "Search" at bounding box center [279, 382] width 55 height 23
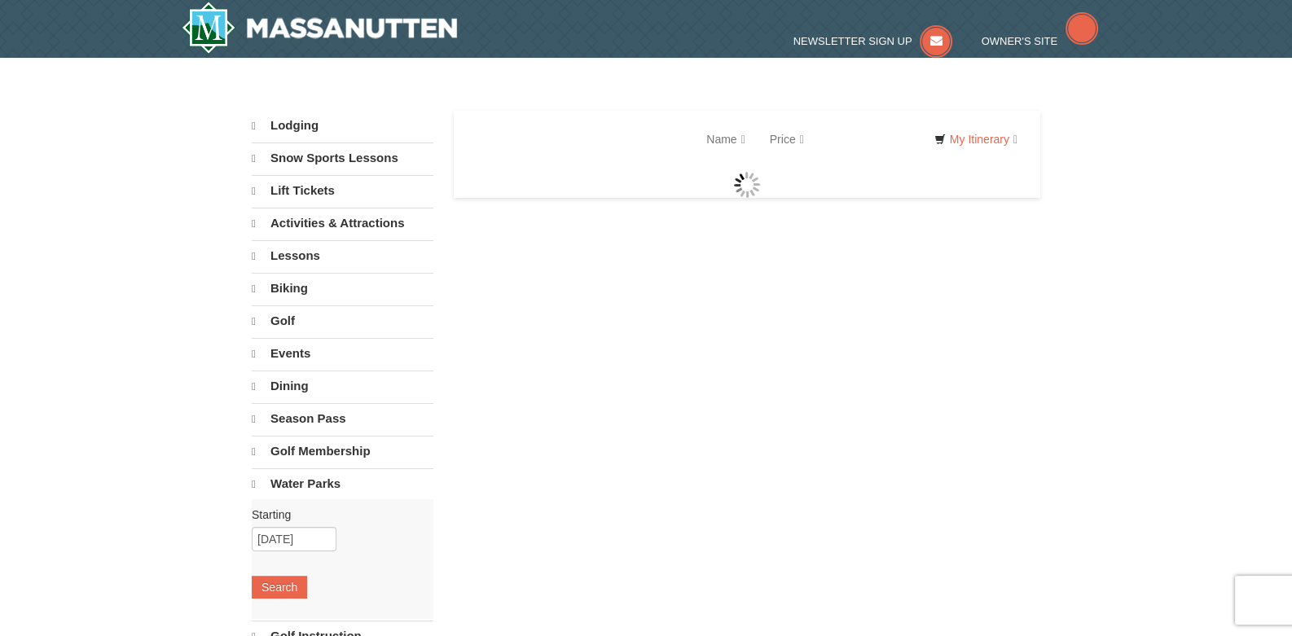
select select "9"
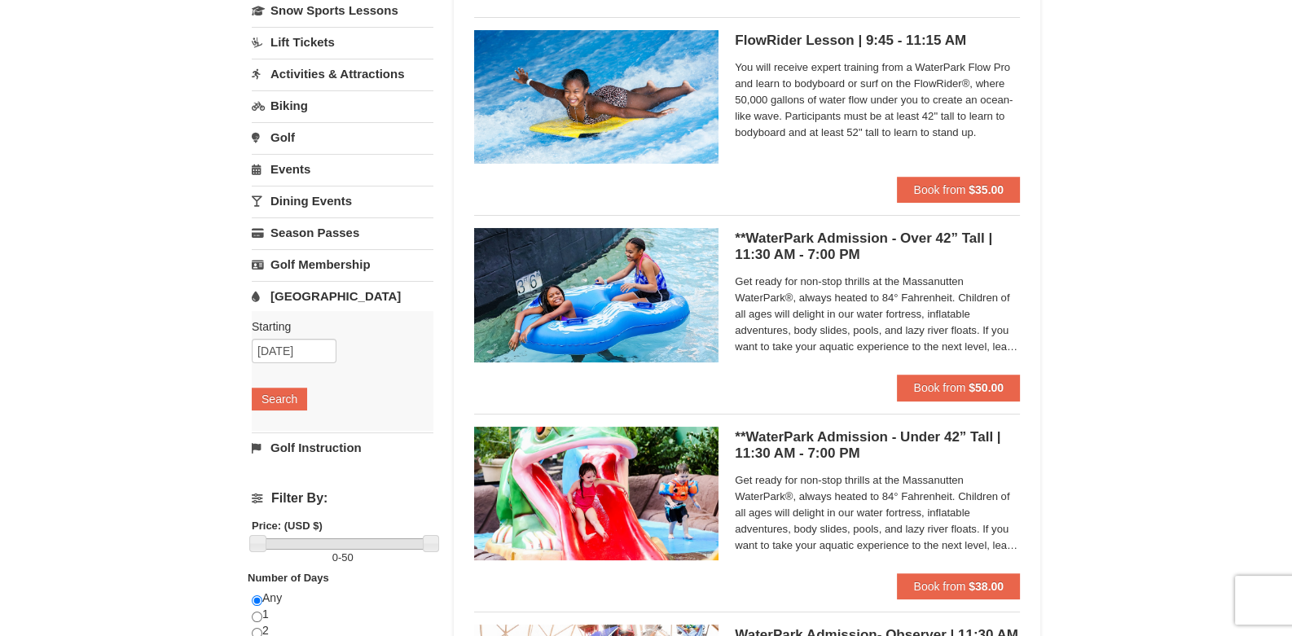
scroll to position [162, 0]
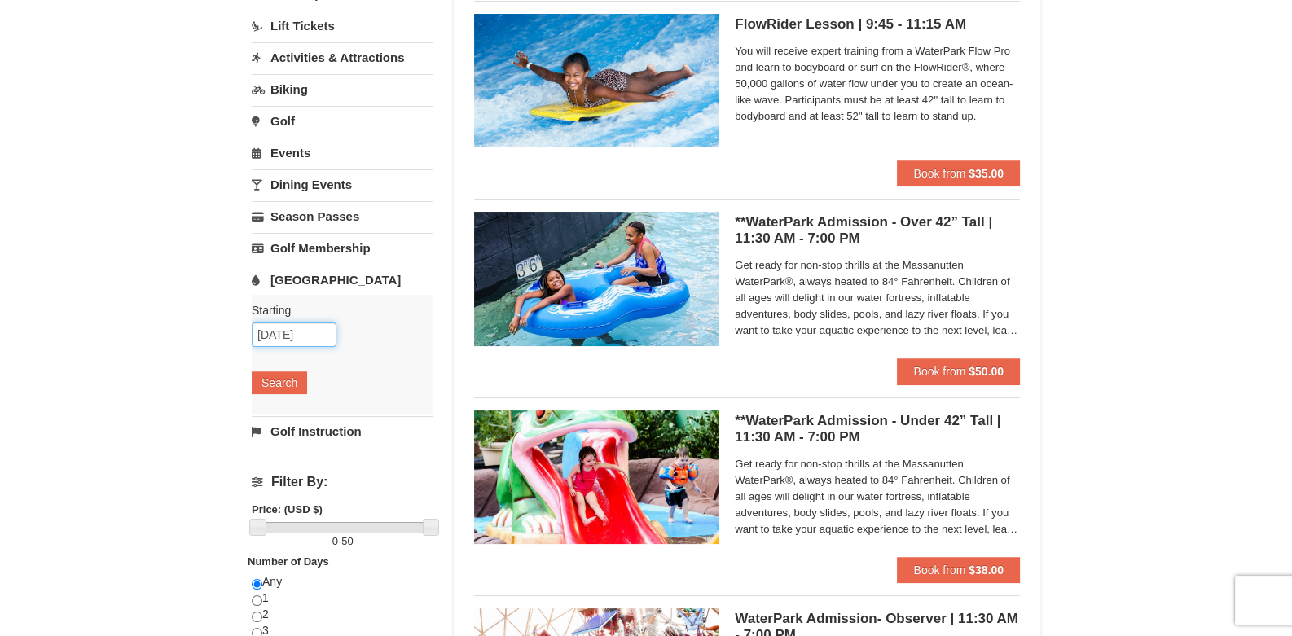
click at [291, 336] on input "09/13/2025" at bounding box center [294, 334] width 85 height 24
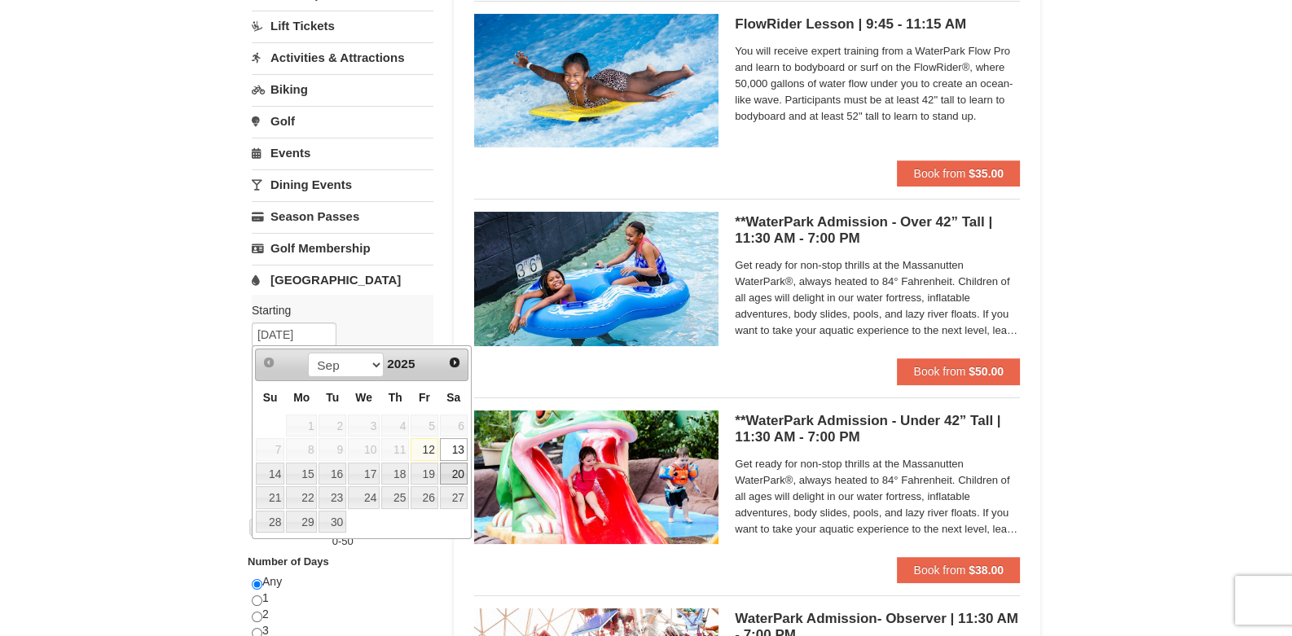
click at [454, 469] on link "20" at bounding box center [454, 474] width 28 height 23
type input "09/20/2025"
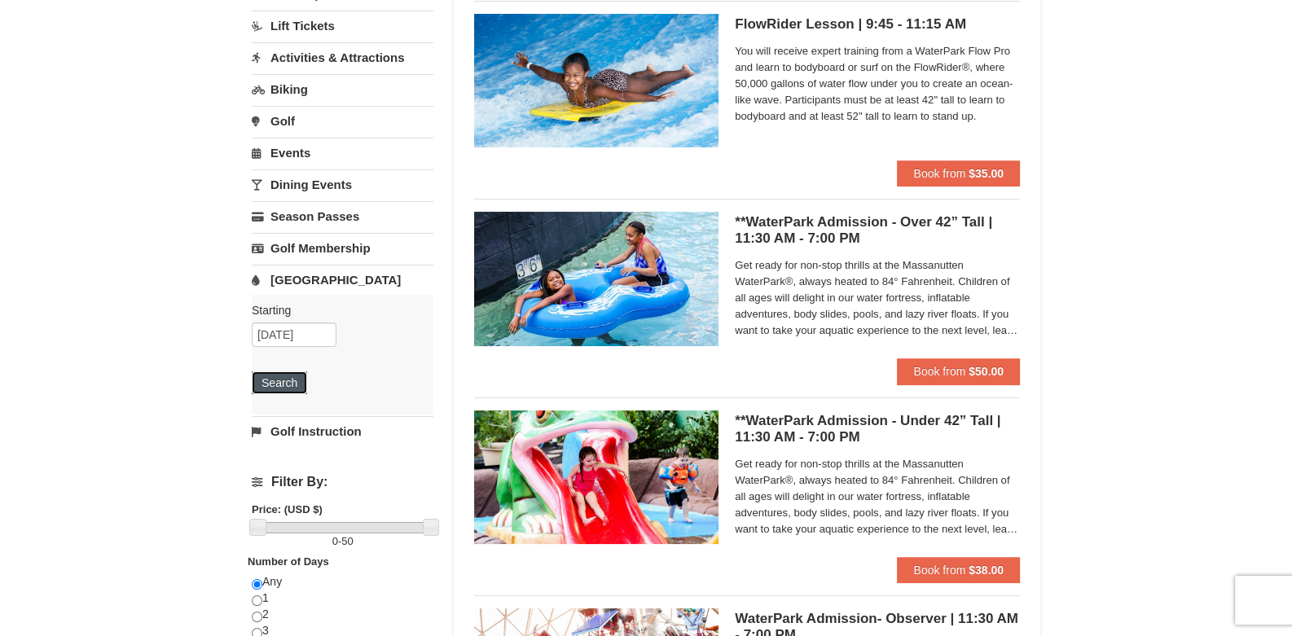
click at [279, 377] on button "Search" at bounding box center [279, 382] width 55 height 23
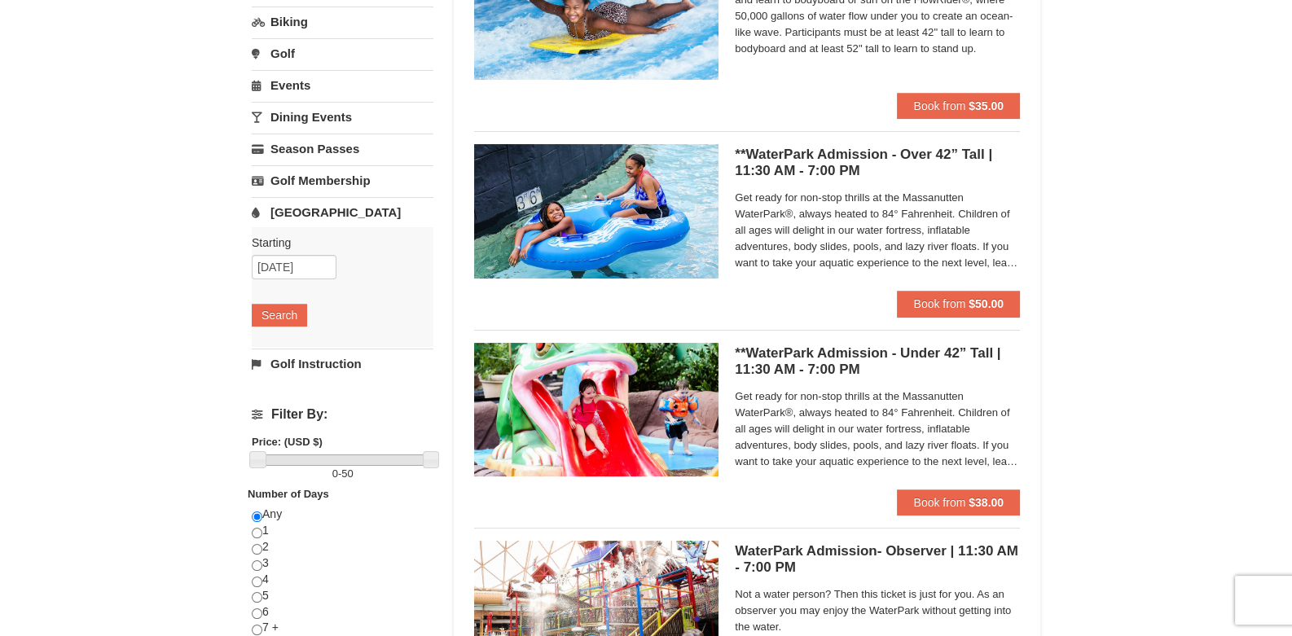
scroll to position [325, 0]
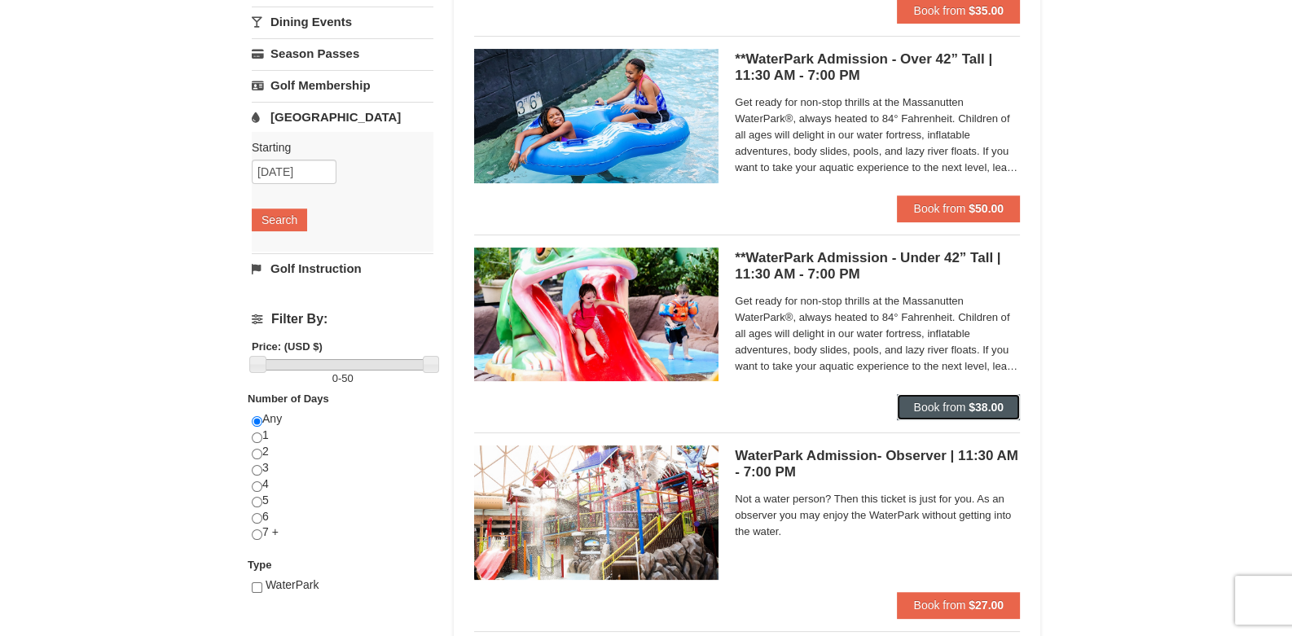
click at [957, 401] on span "Book from" at bounding box center [939, 407] width 52 height 13
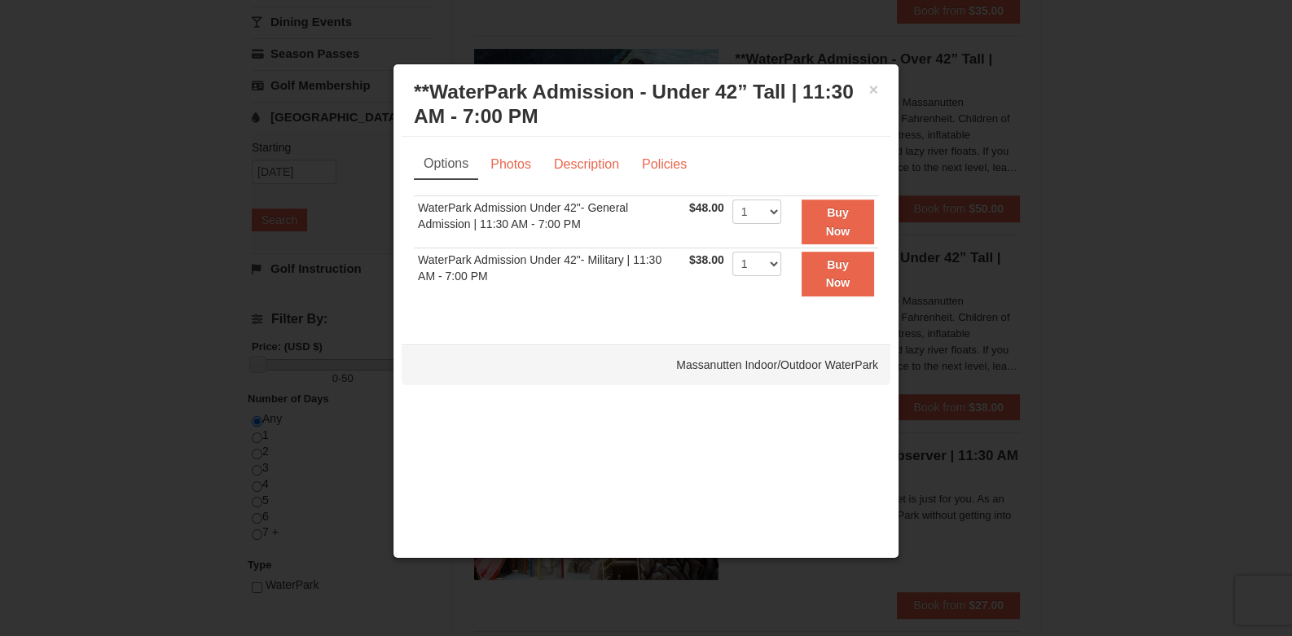
click at [1179, 324] on div at bounding box center [646, 318] width 1292 height 636
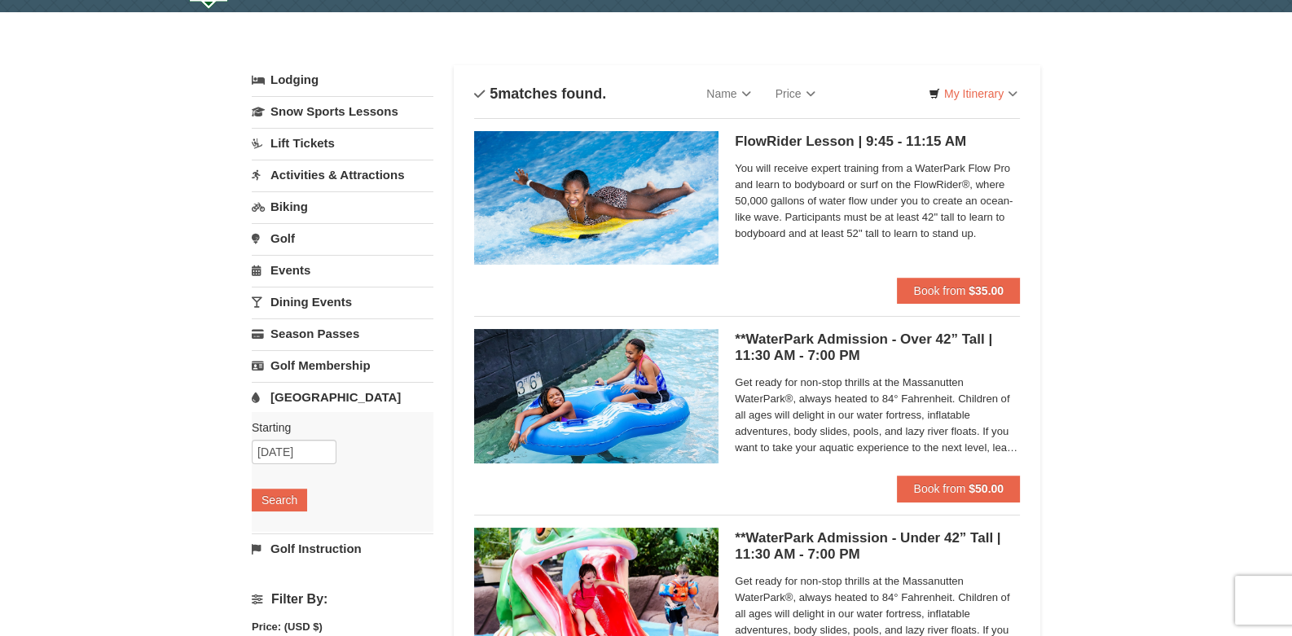
scroll to position [0, 0]
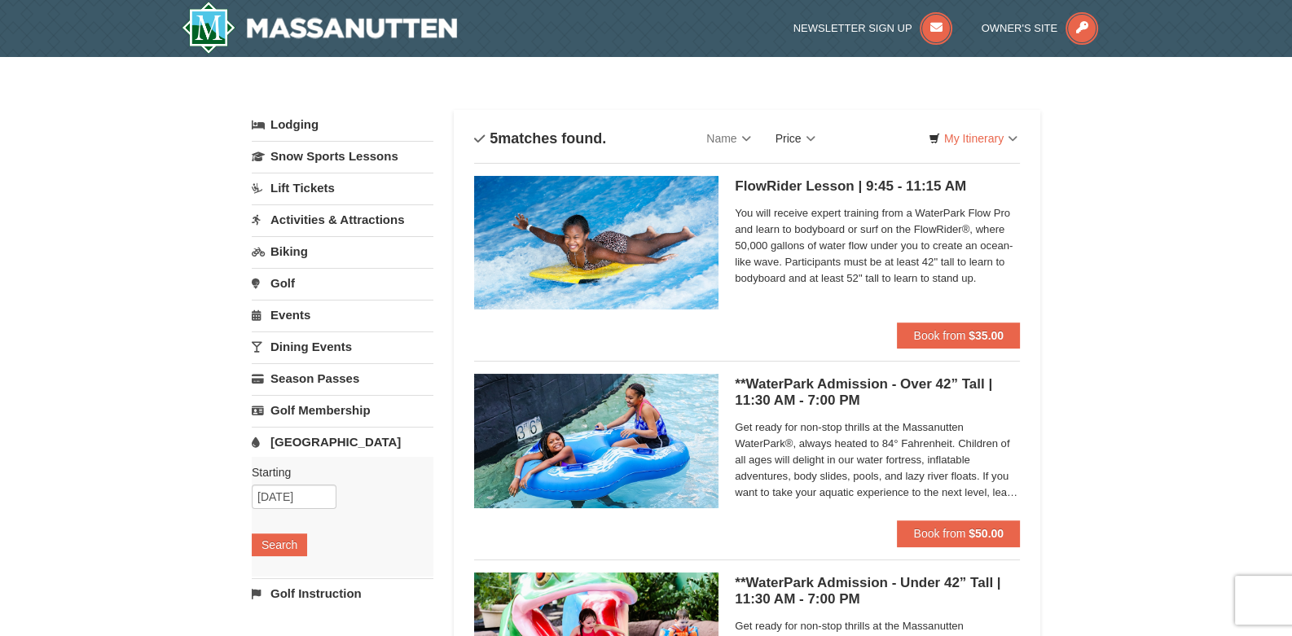
click at [817, 135] on link "Price" at bounding box center [795, 138] width 64 height 33
click at [736, 136] on link "Name" at bounding box center [728, 138] width 68 height 33
click at [1086, 237] on div "× Categories List Filter My Itinerary Questions? 1-540-289-9441 Lodging Arrival…" at bounding box center [646, 628] width 1292 height 1142
click at [1011, 139] on link "My Itinerary" at bounding box center [973, 138] width 110 height 24
click at [1100, 218] on div "× Categories List Filter My Itinerary Questions? 1-540-289-9441 Lodging Arrival…" at bounding box center [646, 628] width 1292 height 1142
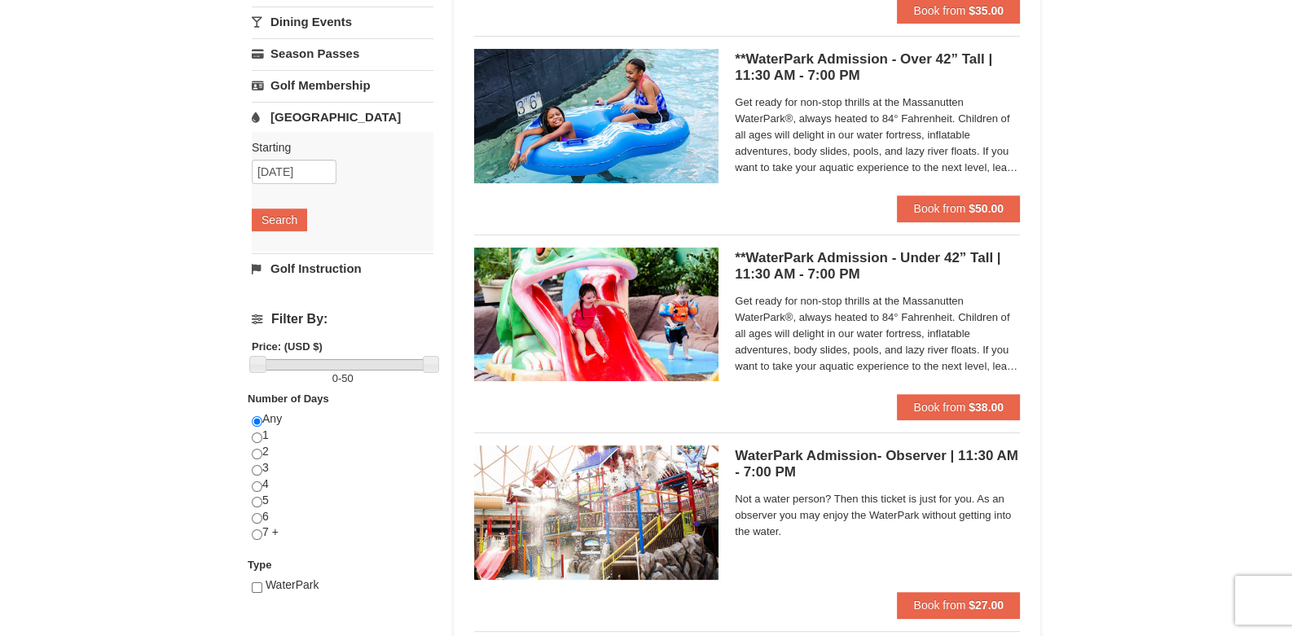
scroll to position [325, 0]
click at [627, 313] on img at bounding box center [596, 315] width 244 height 134
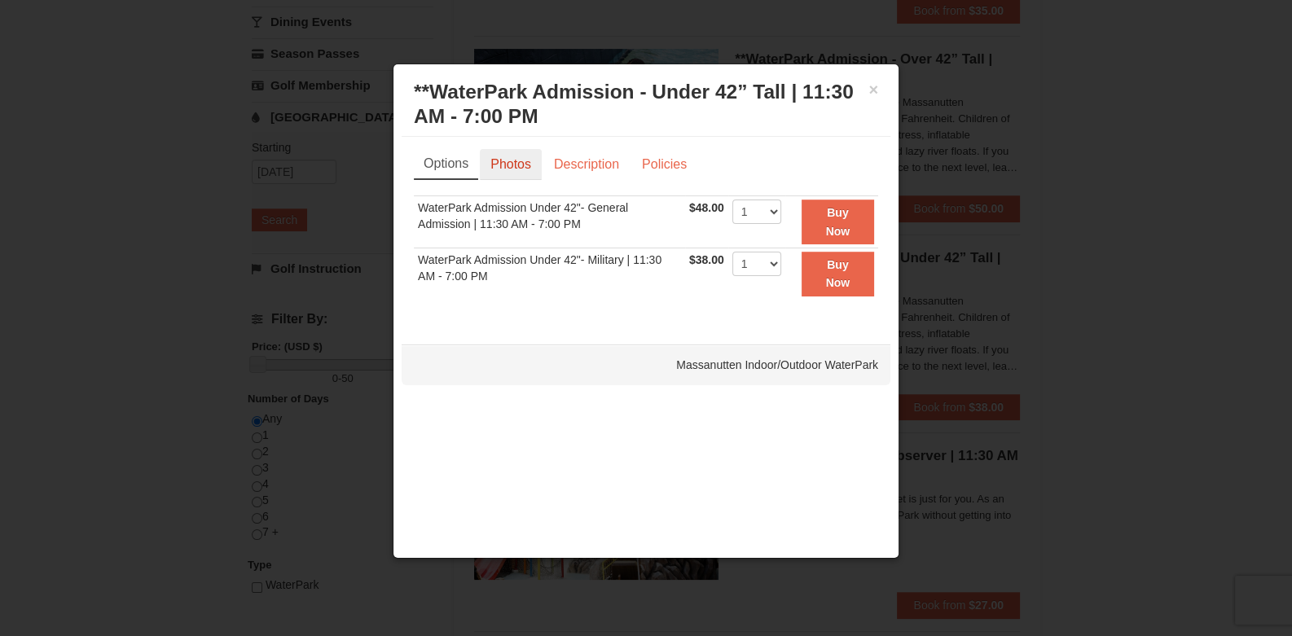
click at [493, 161] on link "Photos" at bounding box center [511, 164] width 62 height 31
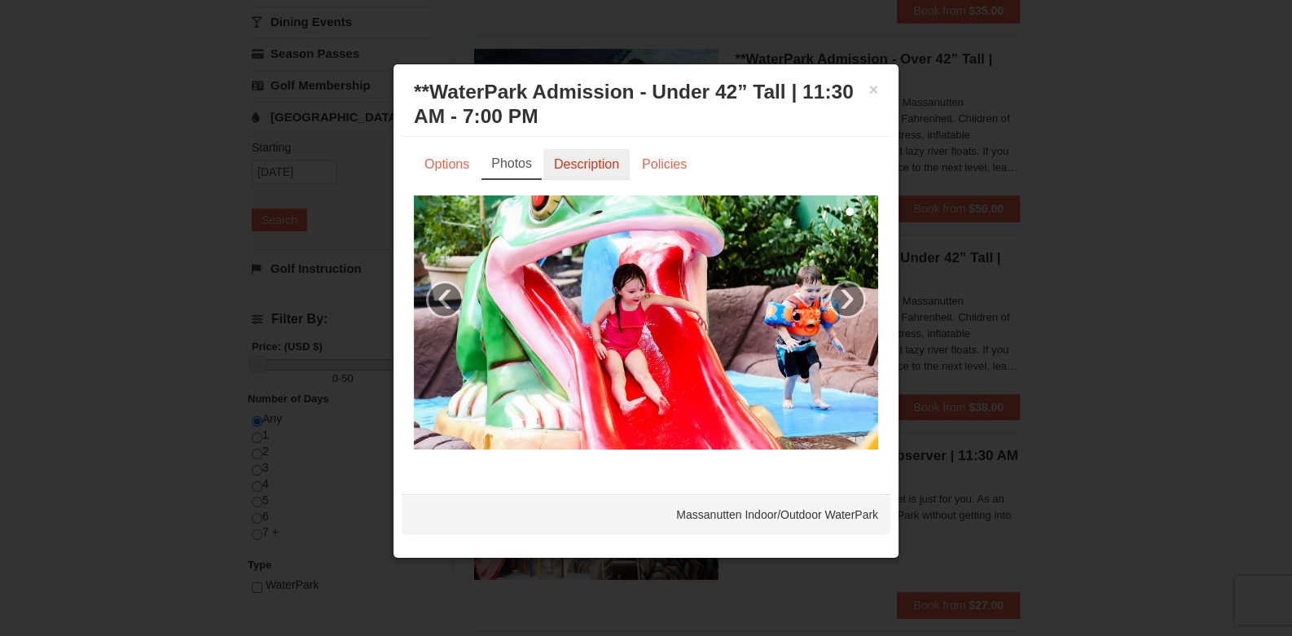
click at [566, 159] on link "Description" at bounding box center [586, 164] width 86 height 31
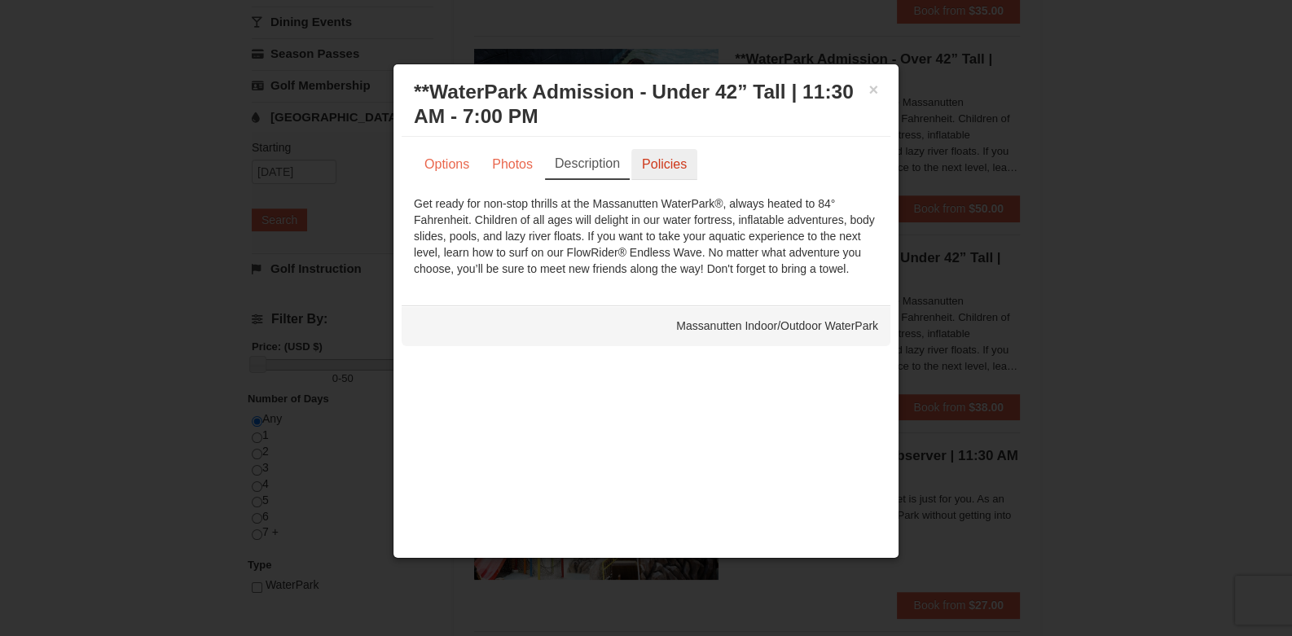
click at [663, 161] on link "Policies" at bounding box center [664, 164] width 66 height 31
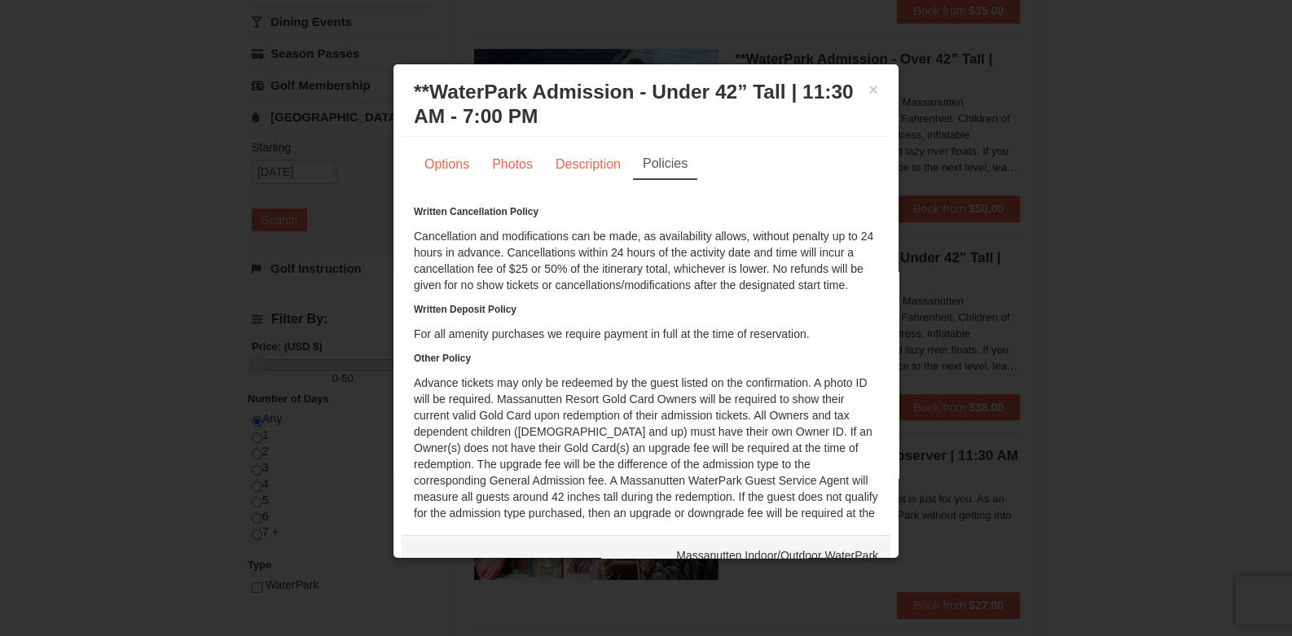
click at [1168, 240] on div at bounding box center [646, 318] width 1292 height 636
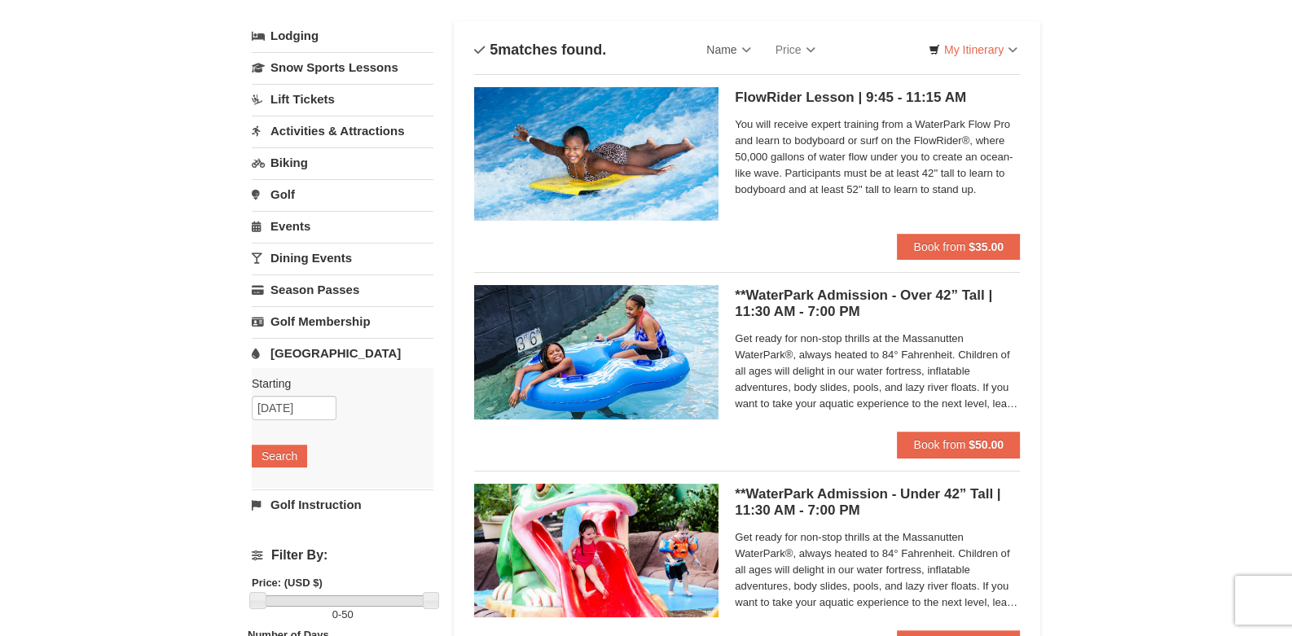
scroll to position [81, 0]
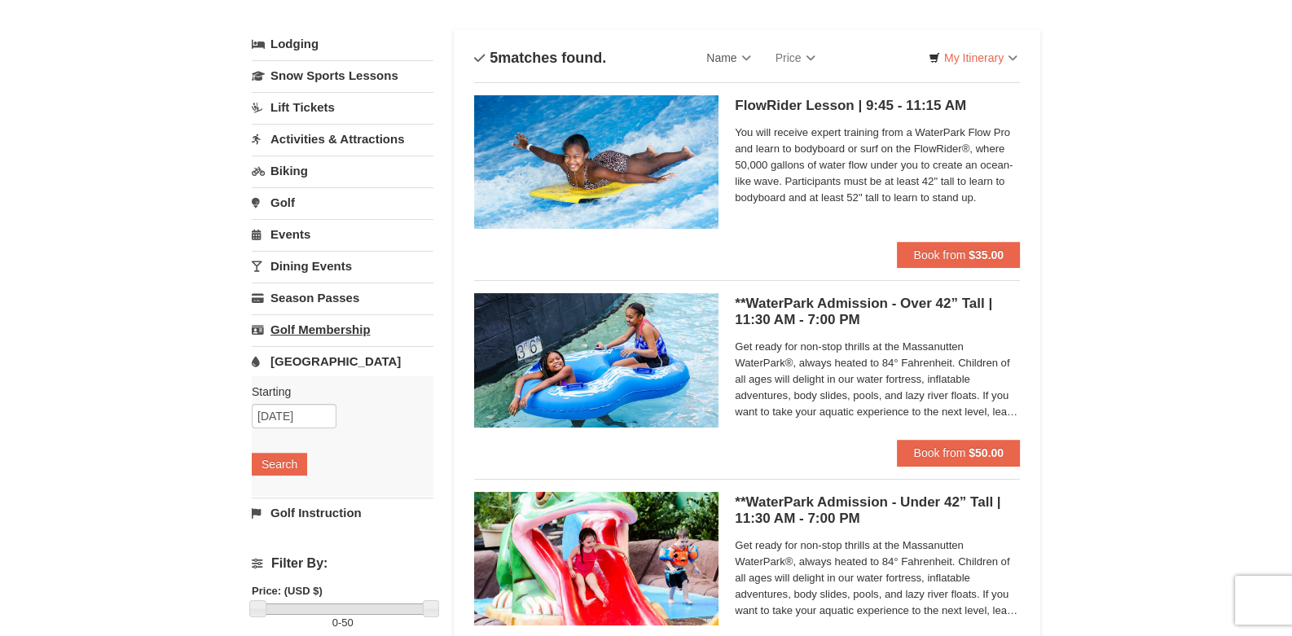
click at [338, 318] on link "Golf Membership" at bounding box center [343, 329] width 182 height 30
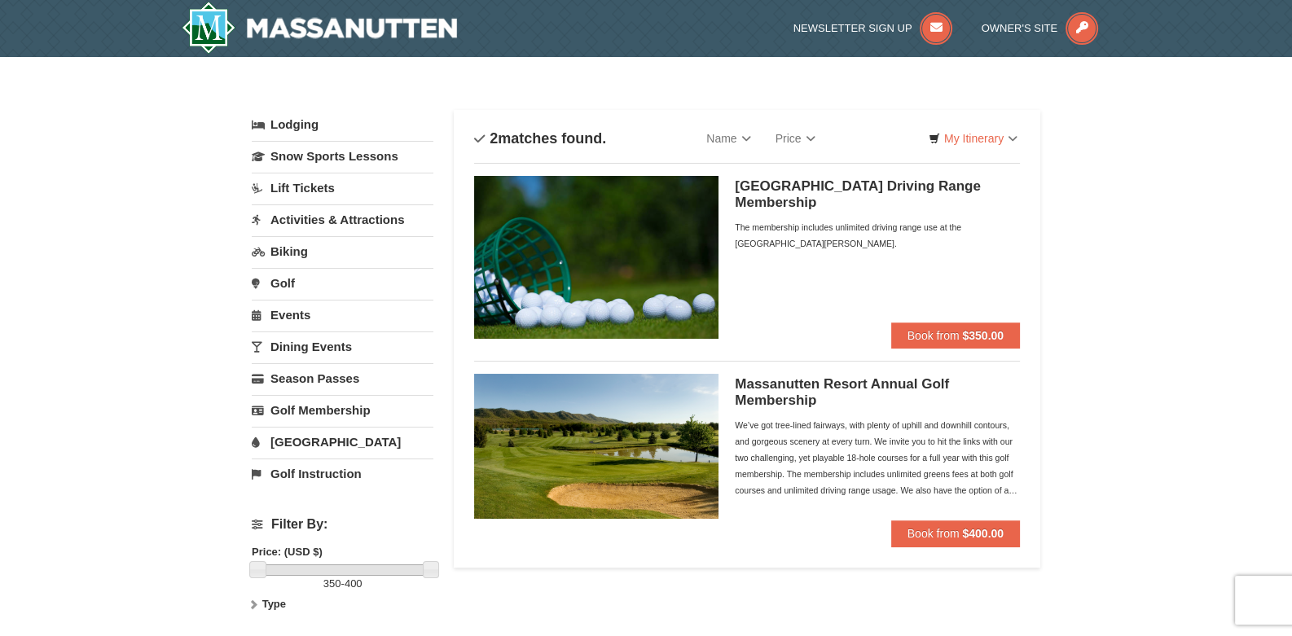
click at [1208, 223] on div "× Categories Filter My Itinerary Questions? [PHONE_NUMBER] Lodging Arrival Plea…" at bounding box center [646, 369] width 1292 height 625
